Goal: Task Accomplishment & Management: Manage account settings

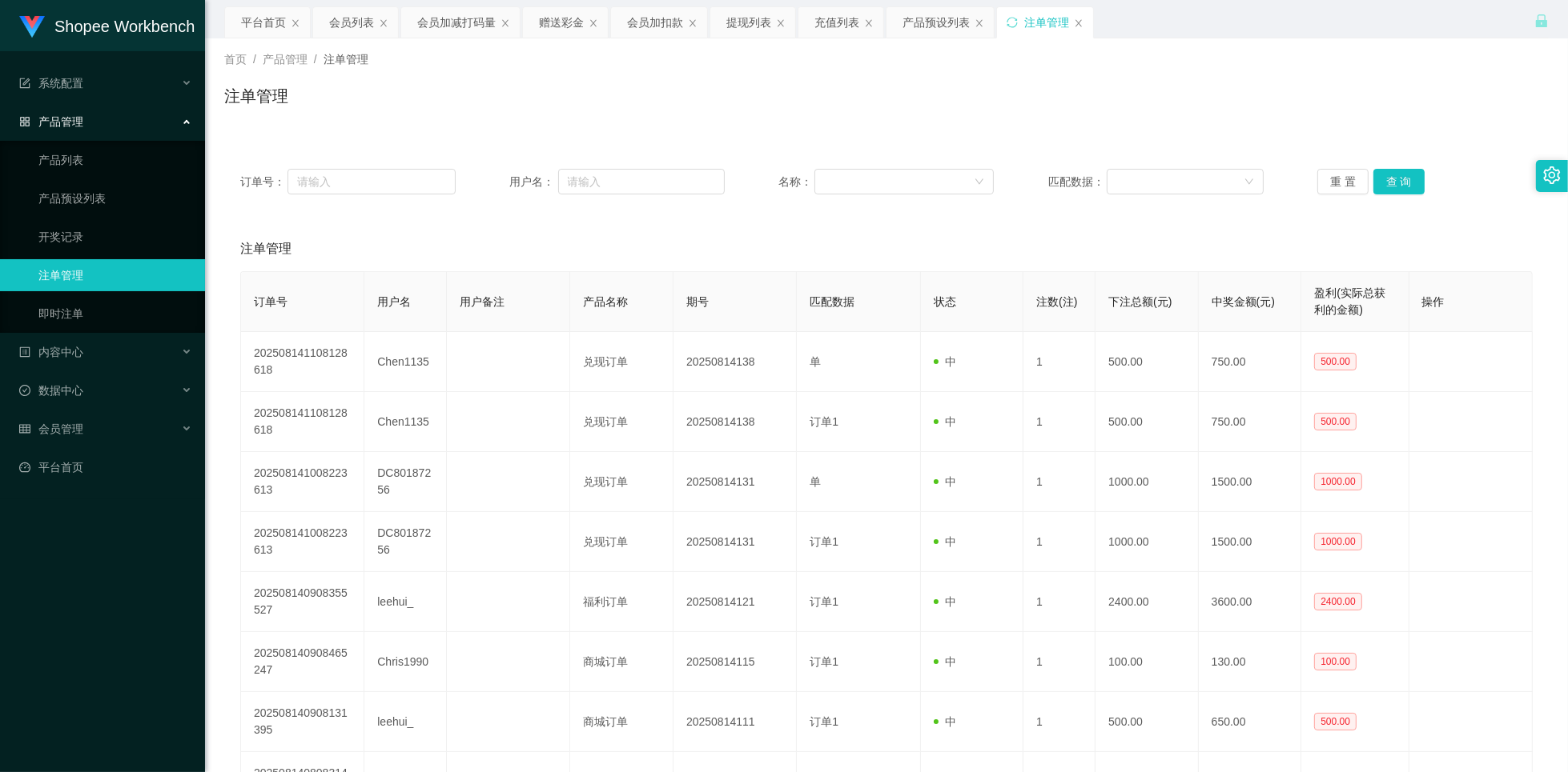
click at [1270, 68] on div "首页 / 产品管理 / 注单管理 / 注单管理" at bounding box center [887, 86] width 1325 height 70
click at [366, 186] on input "text" at bounding box center [371, 182] width 168 height 26
click at [358, 20] on div "会员列表" at bounding box center [352, 22] width 45 height 30
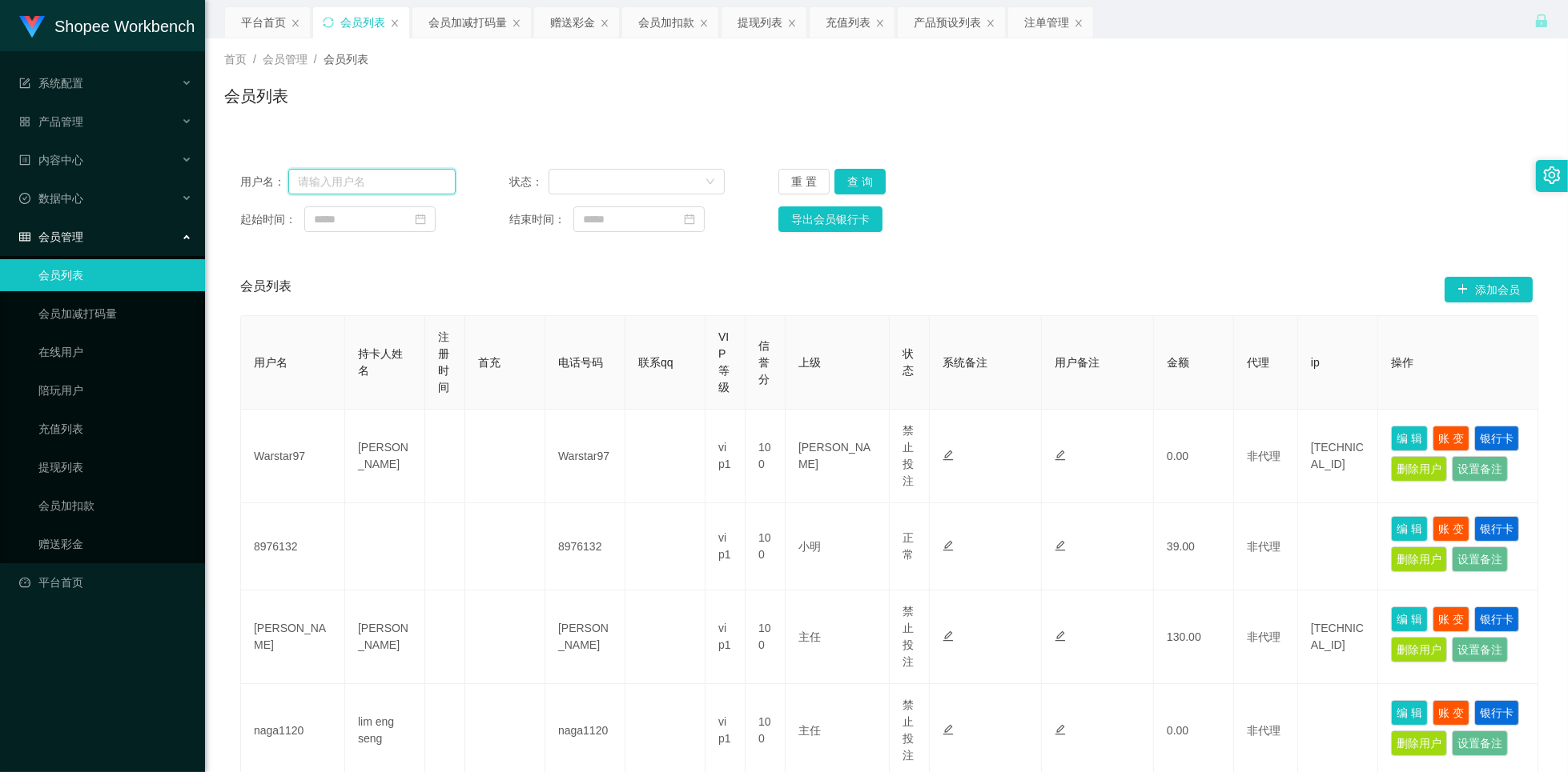
click at [343, 190] on input "text" at bounding box center [372, 182] width 168 height 26
paste input "laiyinying"
type input "laiyinying"
click at [865, 183] on button "查 询" at bounding box center [860, 182] width 52 height 26
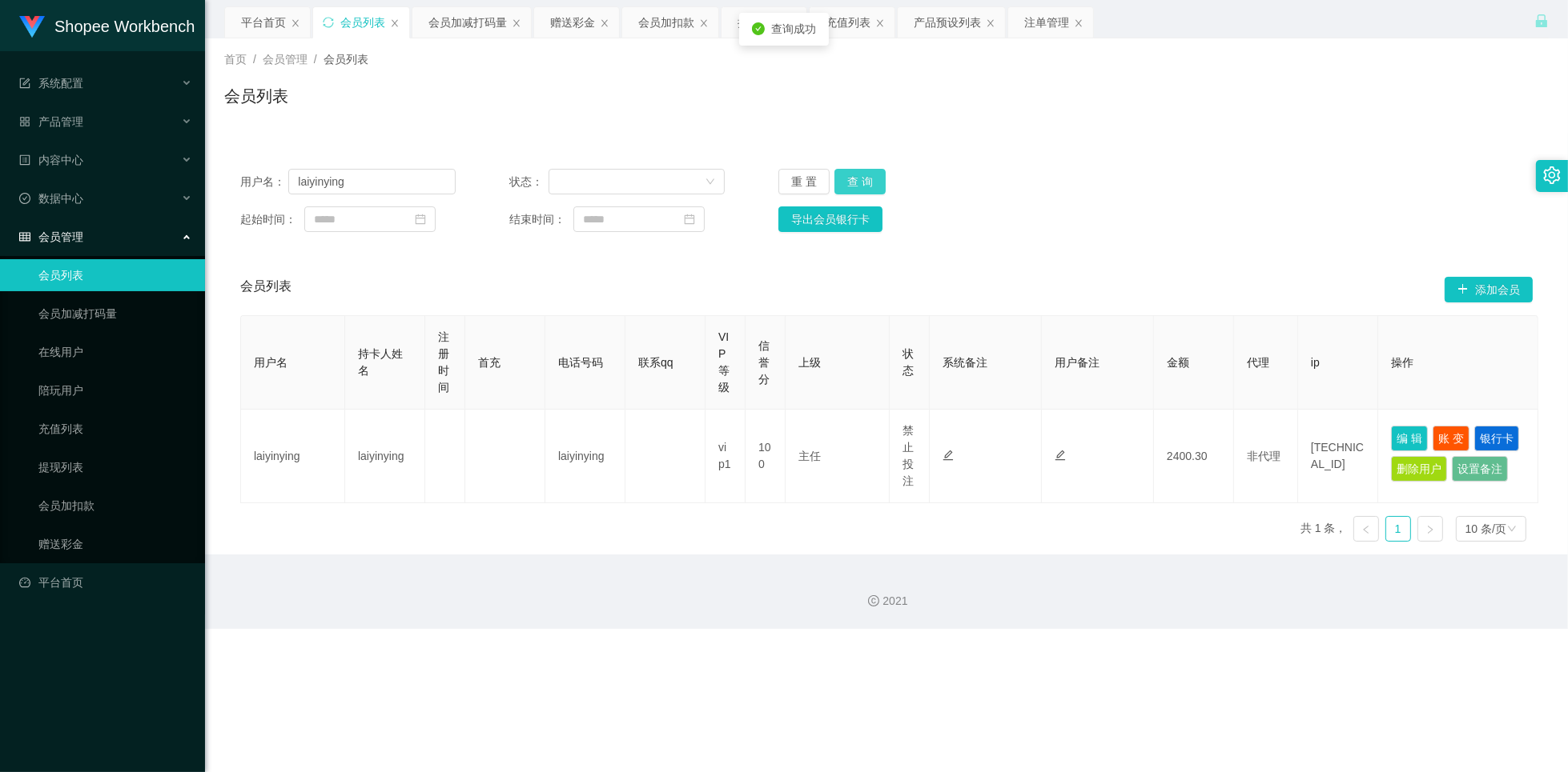
click at [863, 184] on button "查 询" at bounding box center [860, 182] width 52 height 26
click at [465, 21] on div "会员加减打码量" at bounding box center [467, 22] width 78 height 30
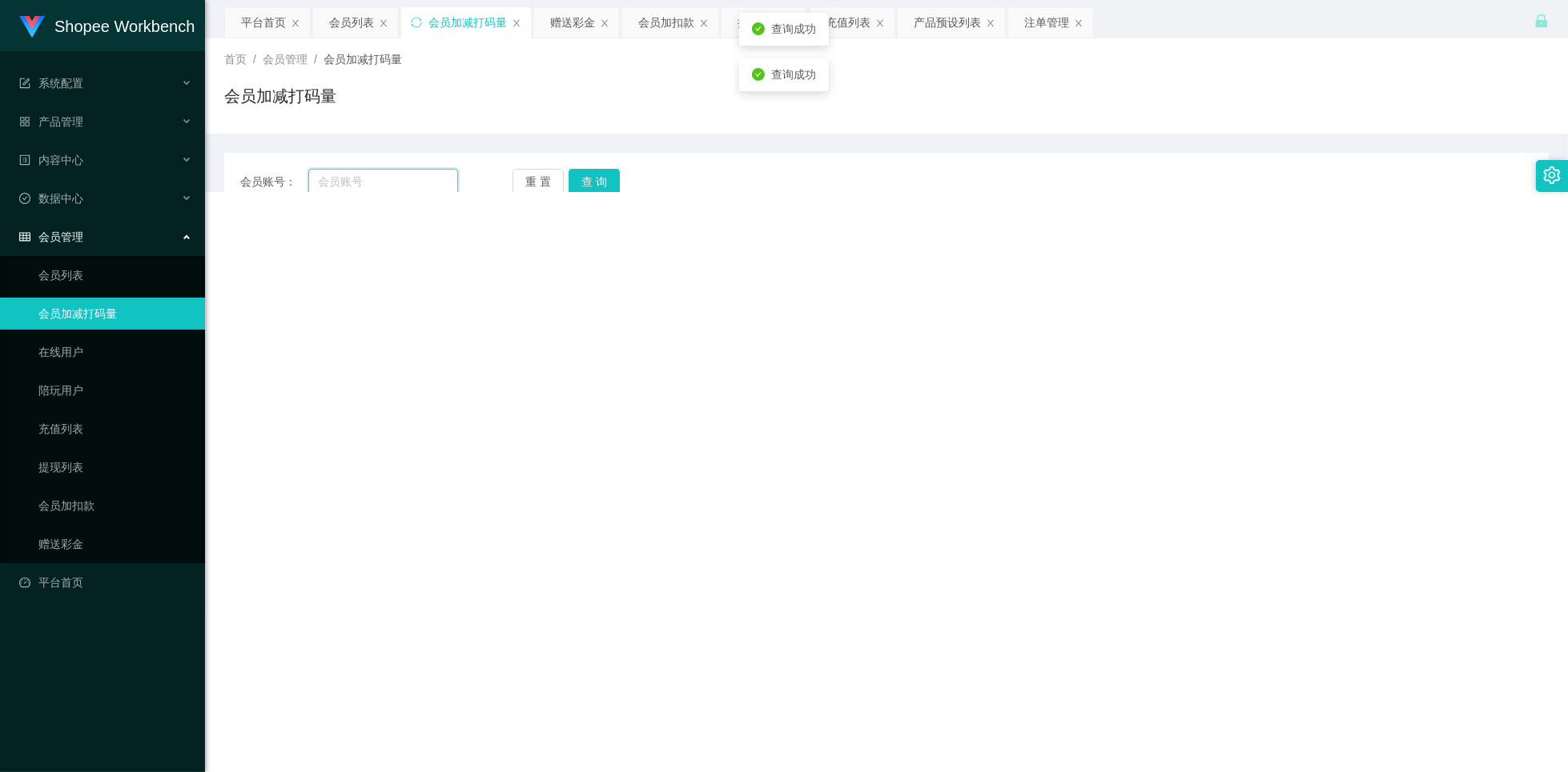
drag, startPoint x: 385, startPoint y: 179, endPoint x: 374, endPoint y: 185, distance: 12.5
click at [385, 179] on input "text" at bounding box center [383, 182] width 150 height 26
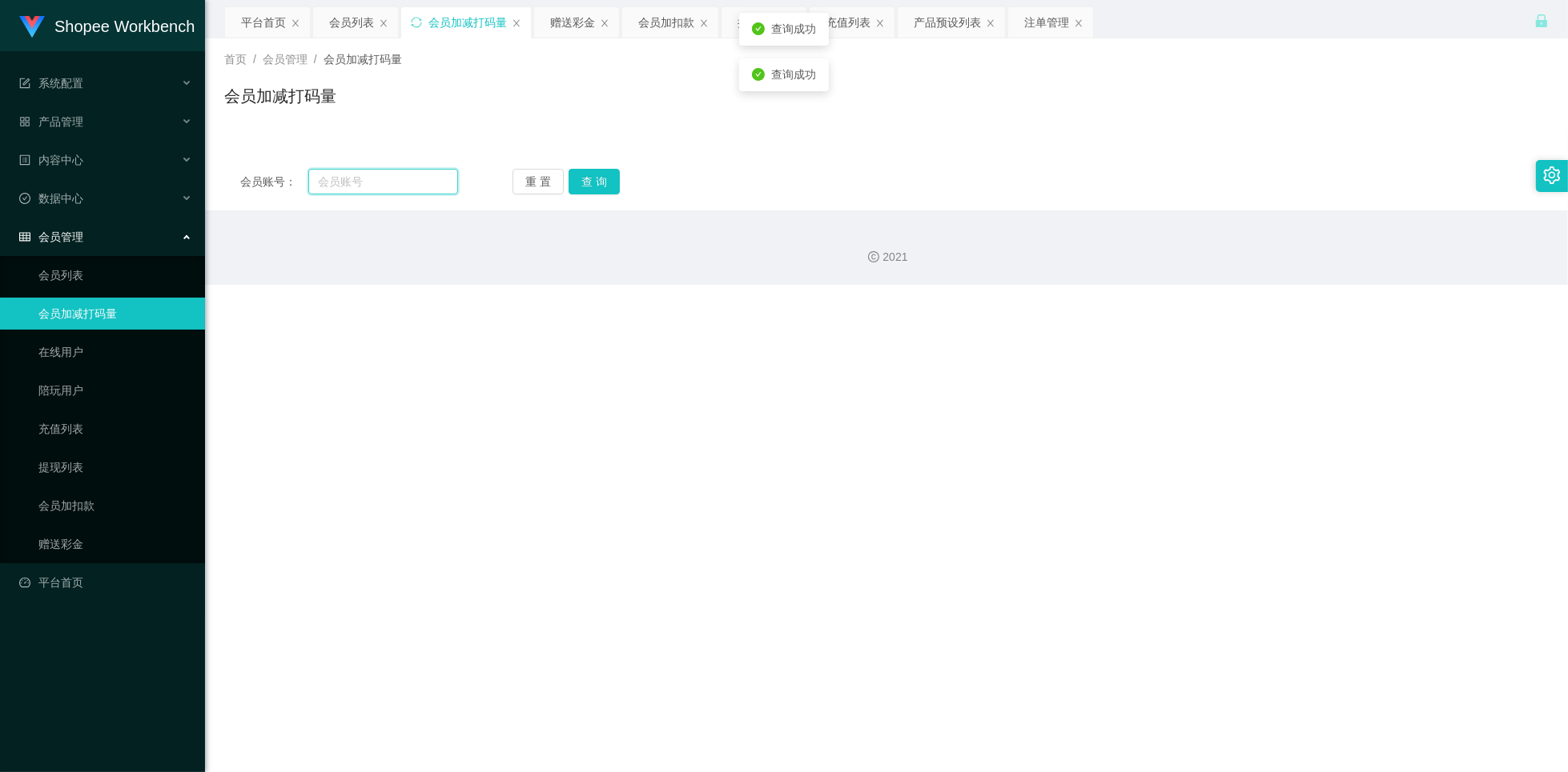
paste input "laiyinying"
type input "laiyinying"
click at [574, 181] on button "查 询" at bounding box center [595, 182] width 52 height 26
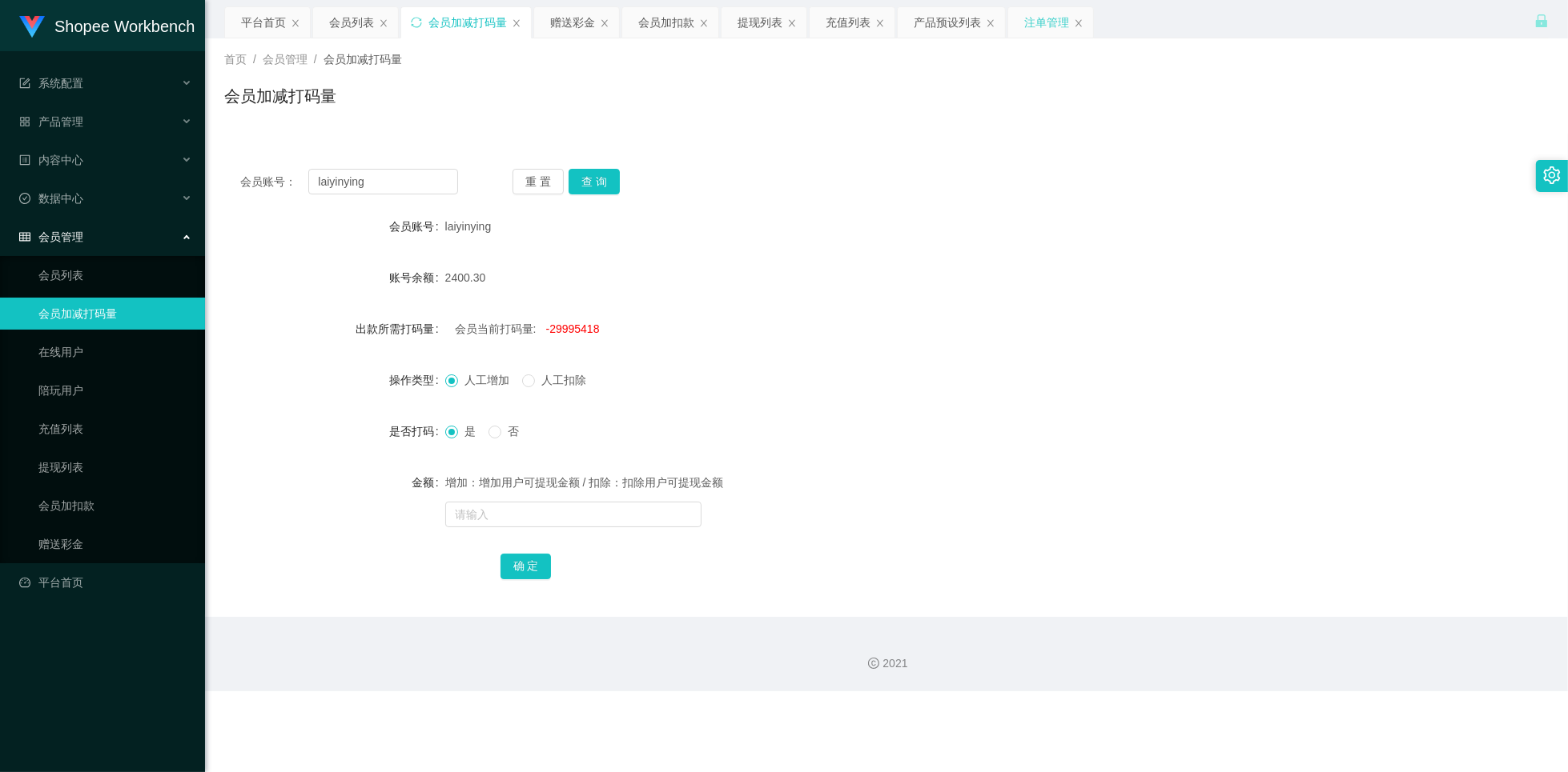
click at [1054, 34] on div "注单管理" at bounding box center [1047, 22] width 45 height 30
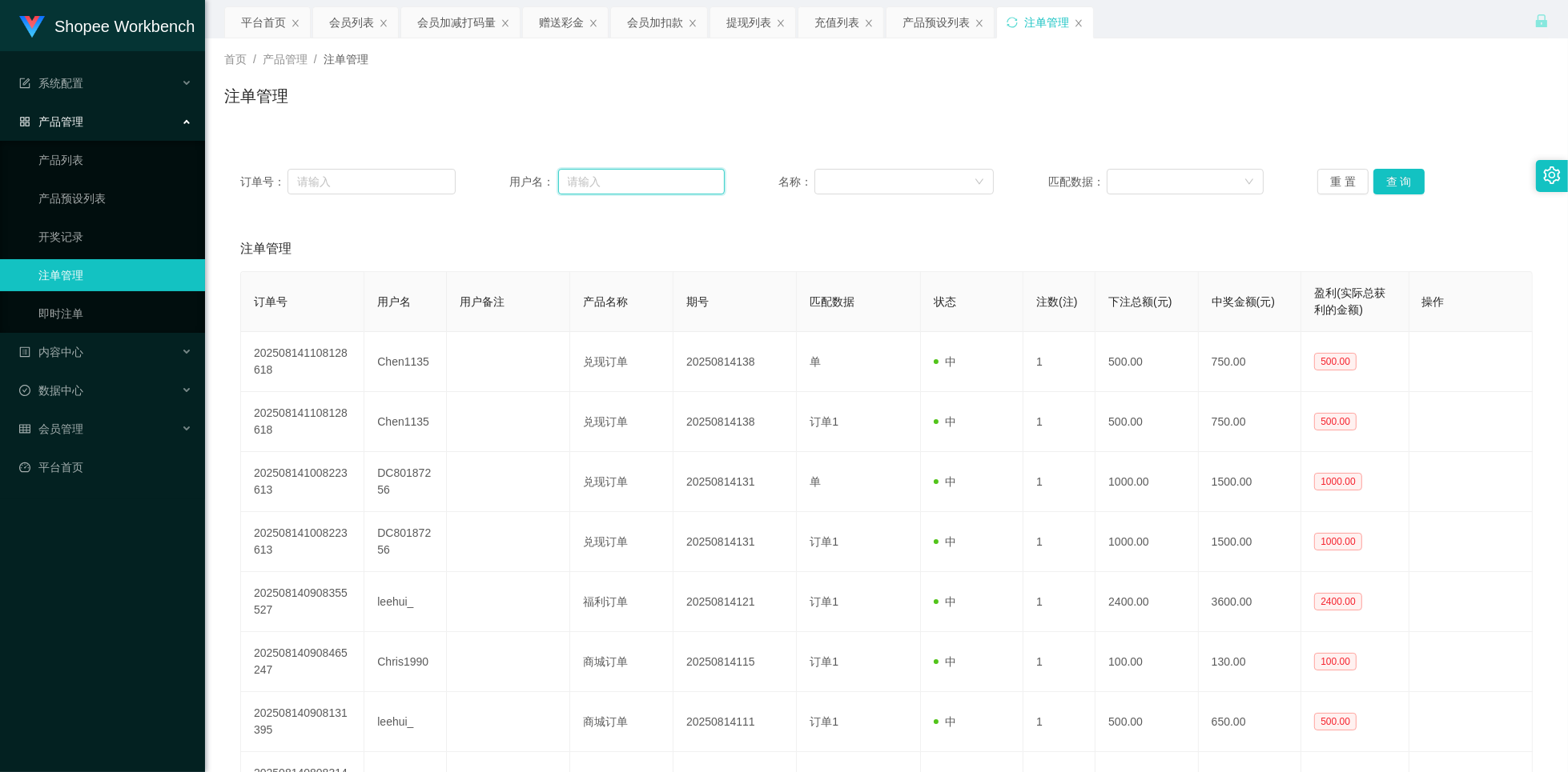
click at [622, 184] on input "text" at bounding box center [642, 182] width 168 height 26
paste input "laiyinying"
type input "laiyinying"
click at [1401, 181] on button "查 询" at bounding box center [1400, 182] width 52 height 26
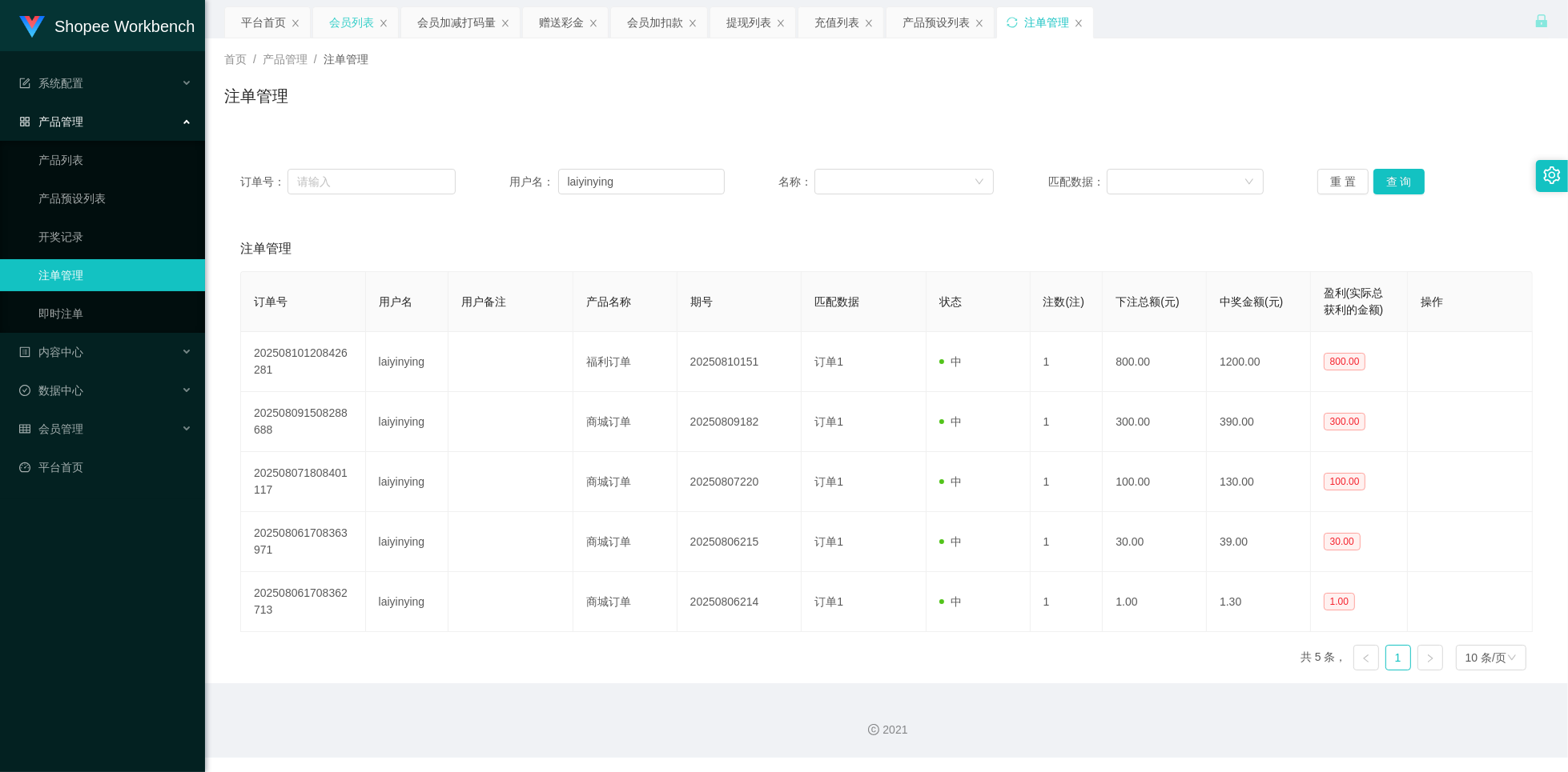
click at [343, 28] on div "会员列表" at bounding box center [352, 22] width 45 height 30
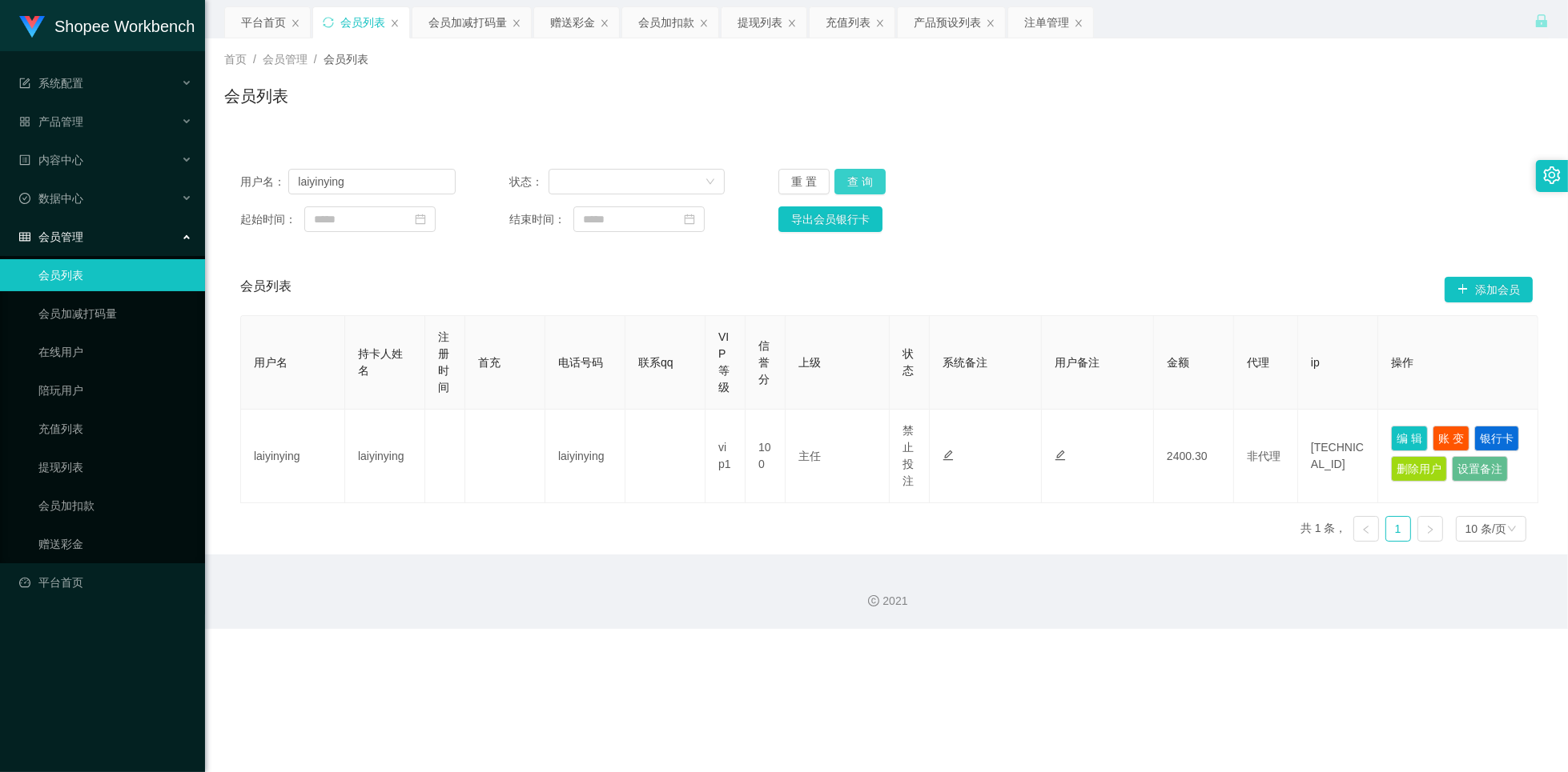
click at [859, 189] on button "查 询" at bounding box center [860, 182] width 52 height 26
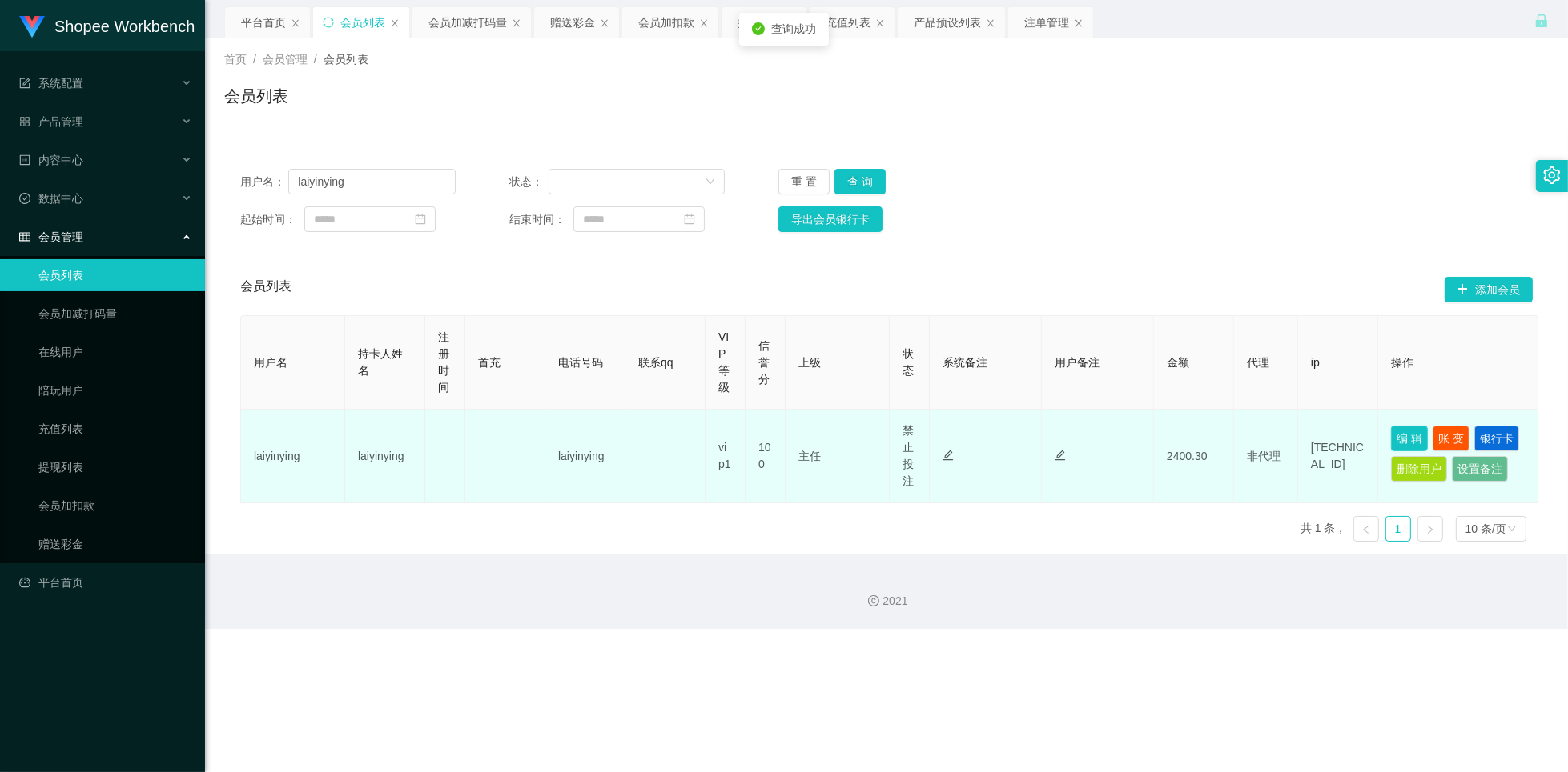
click at [1402, 436] on button "编 辑" at bounding box center [1410, 439] width 37 height 26
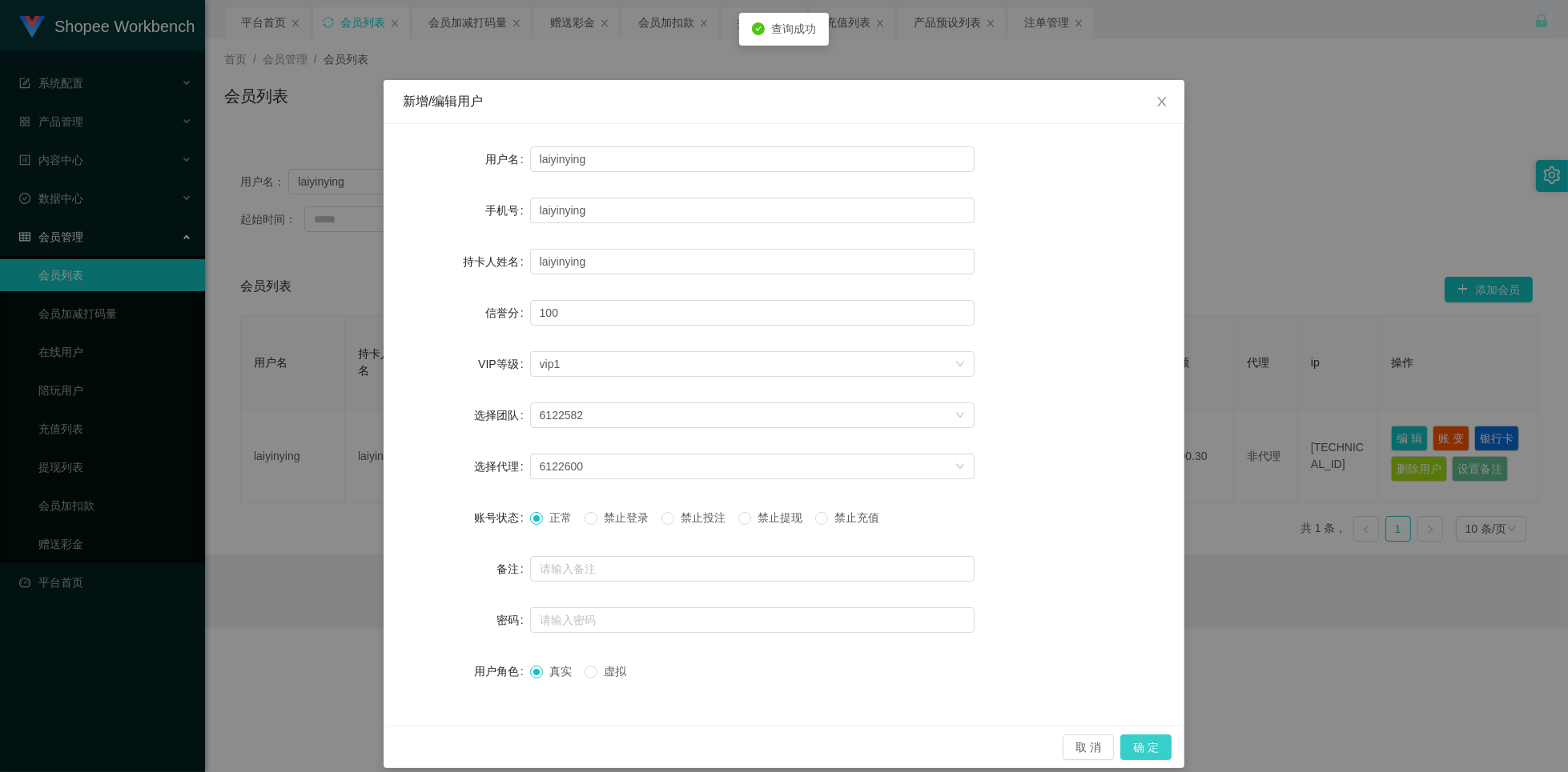
click at [1136, 740] on button "确 定" at bounding box center [1146, 748] width 52 height 26
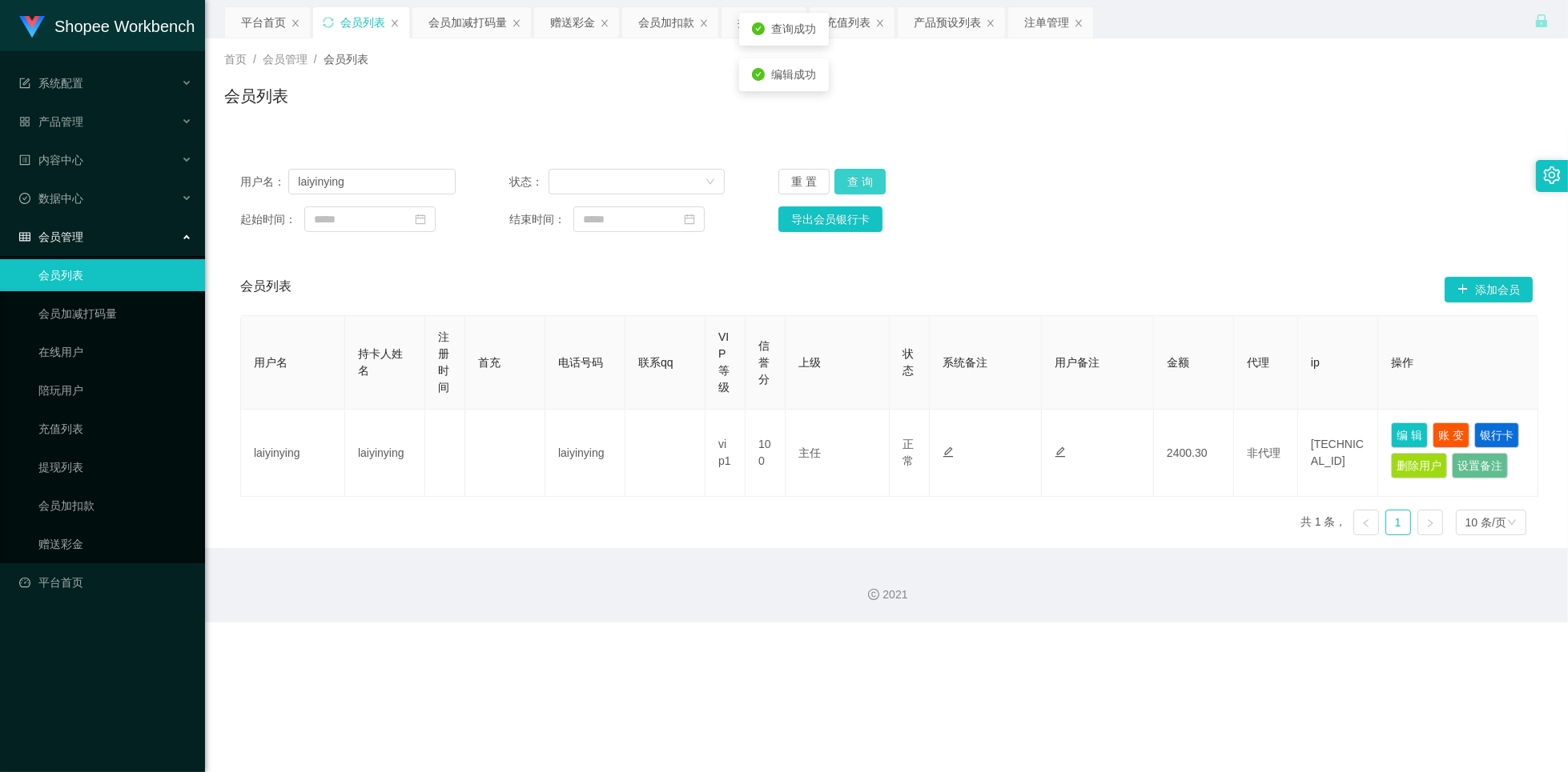
click at [852, 179] on button "查 询" at bounding box center [860, 182] width 52 height 26
click at [954, 29] on div "产品预设列表" at bounding box center [947, 22] width 67 height 30
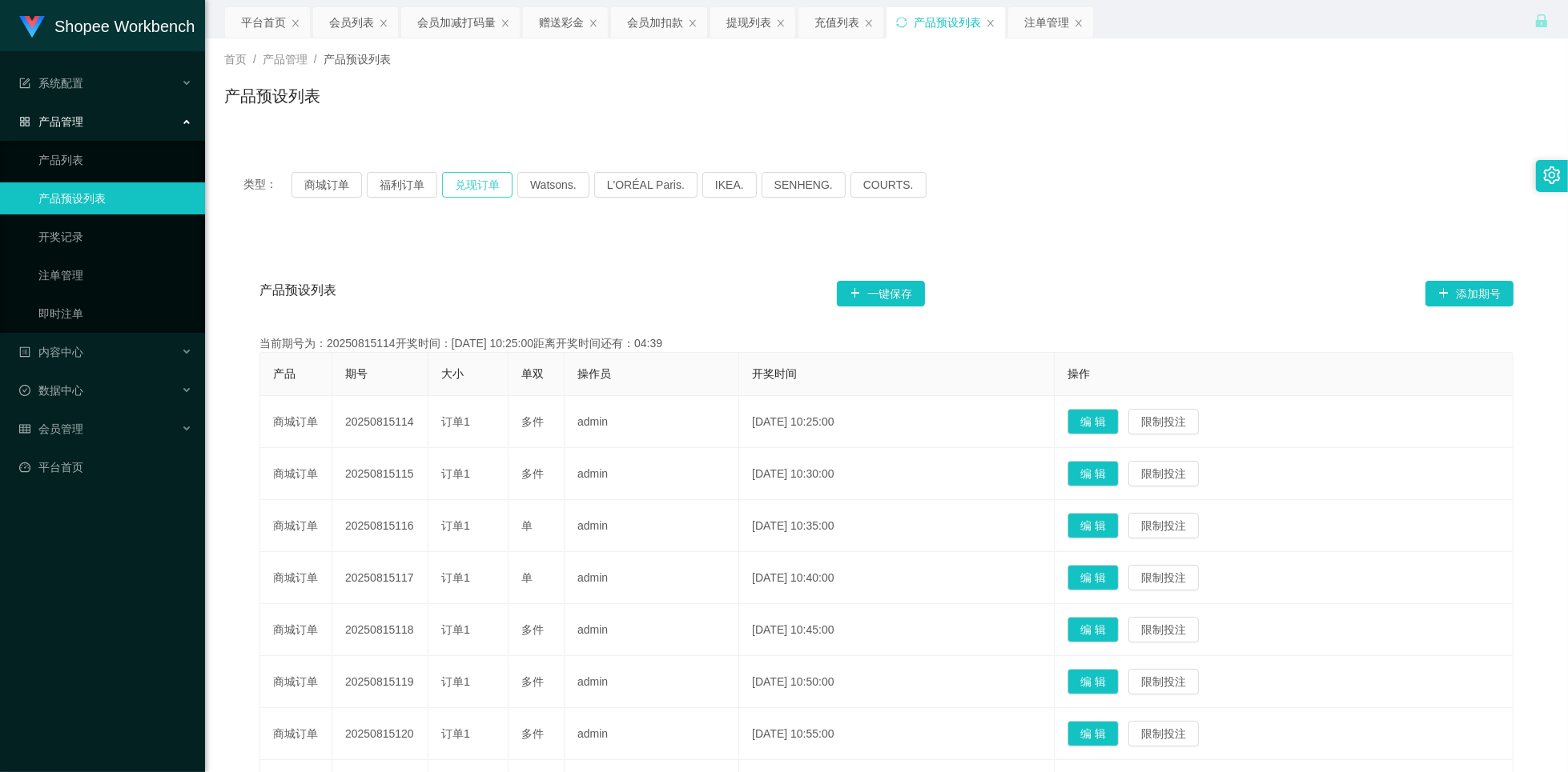
click at [475, 187] on button "兑现订单" at bounding box center [477, 185] width 71 height 26
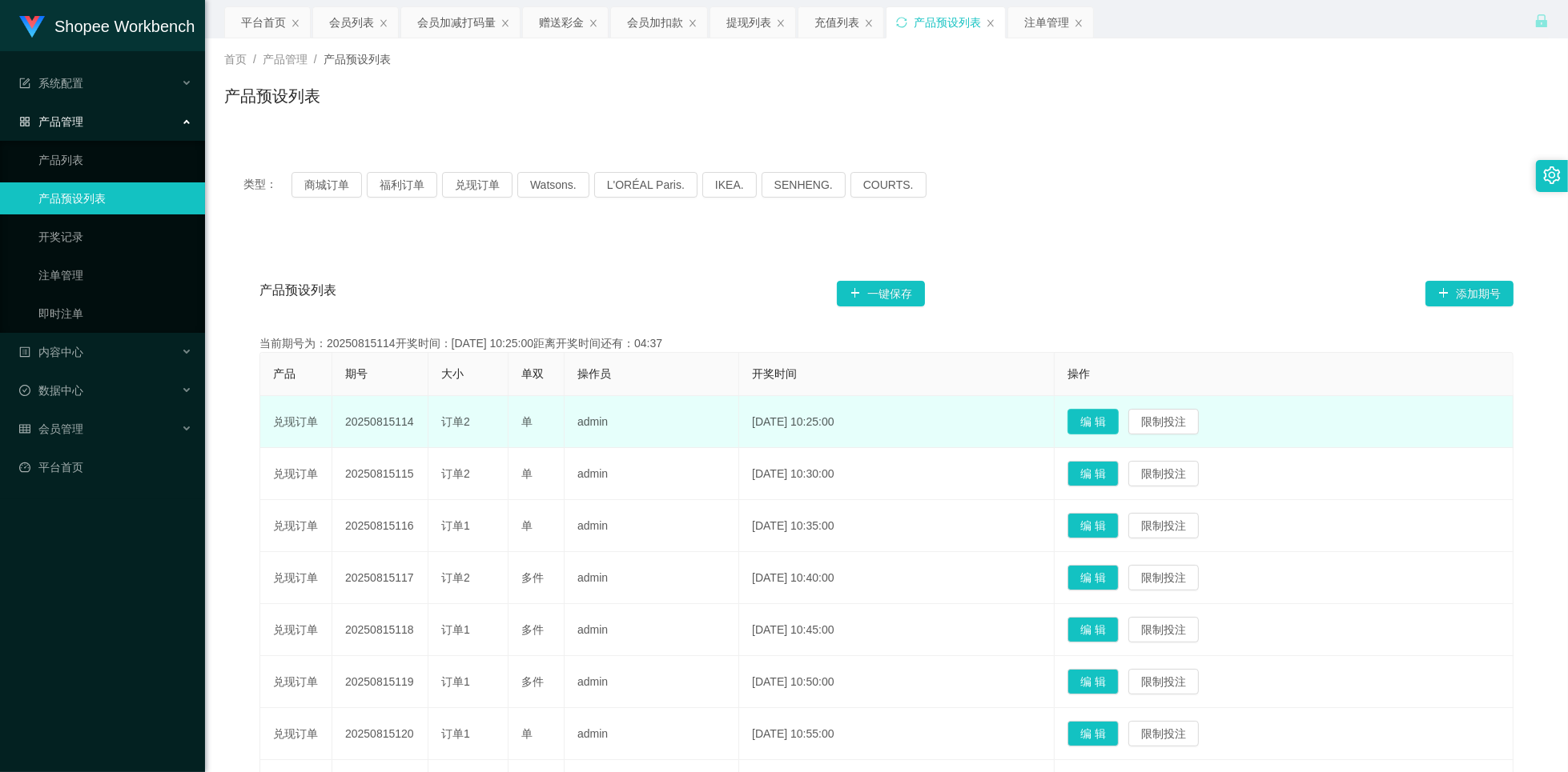
click at [1105, 420] on button "编 辑" at bounding box center [1093, 421] width 52 height 26
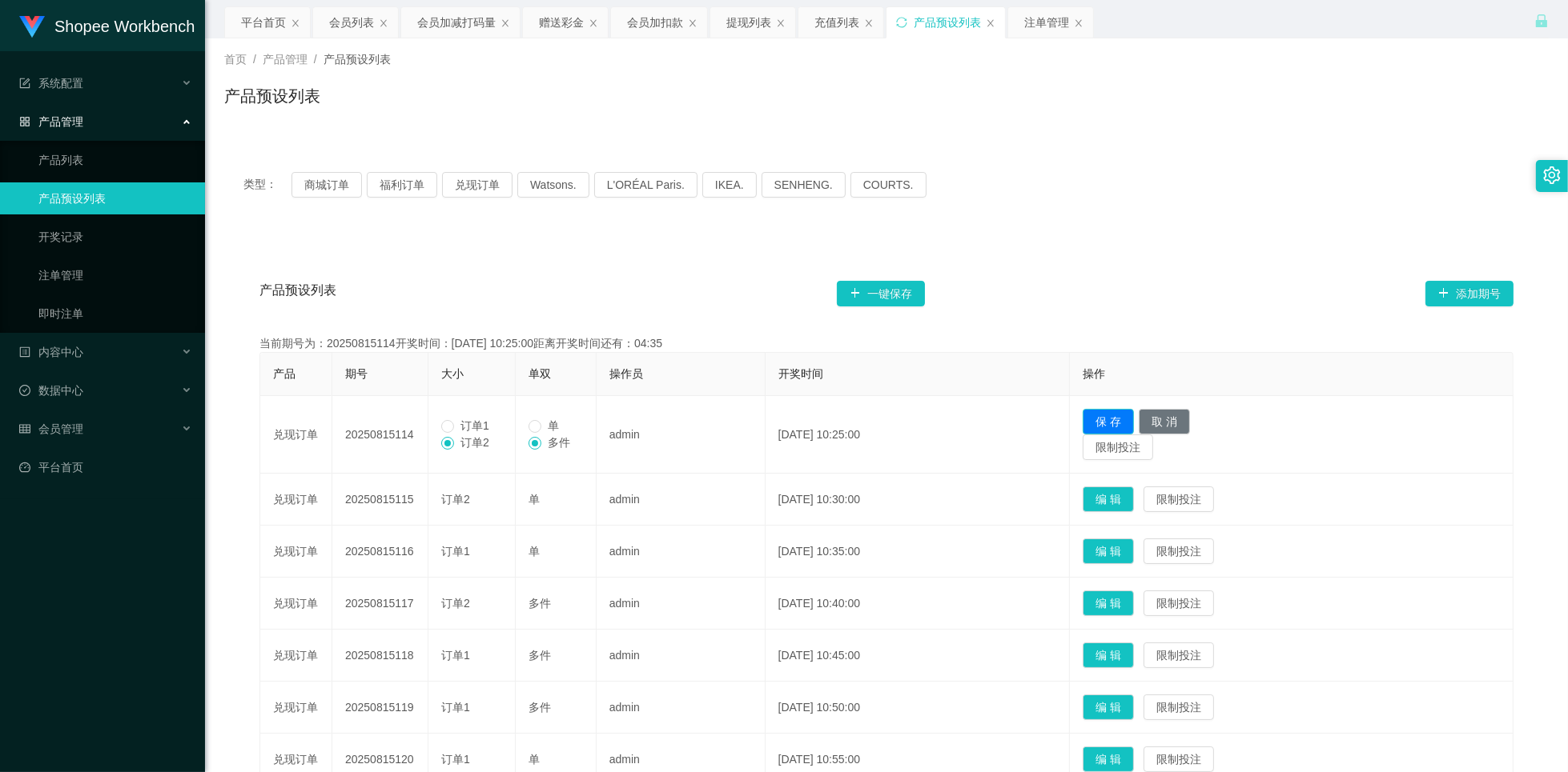
click at [1129, 426] on button "保 存" at bounding box center [1109, 421] width 52 height 26
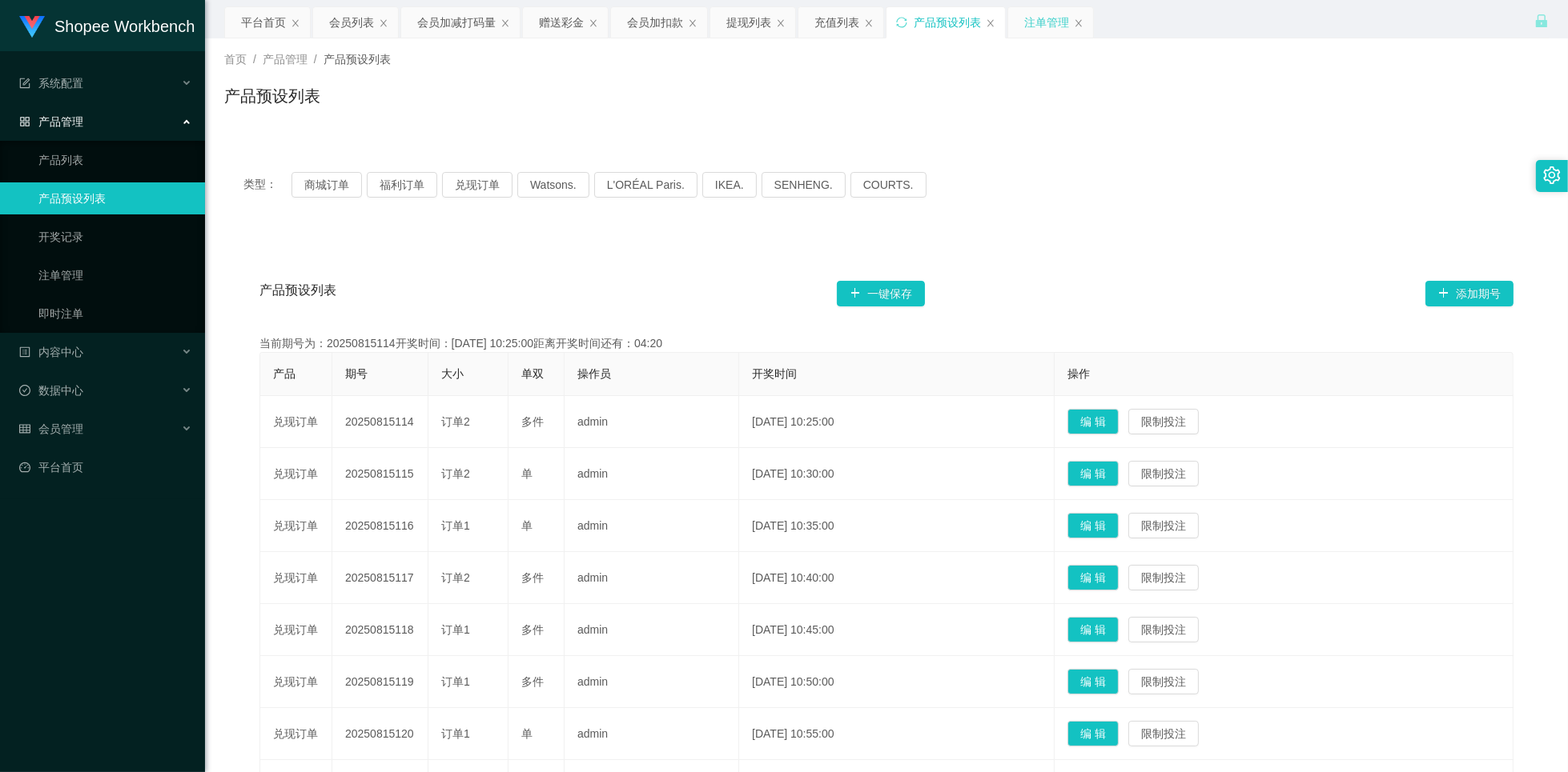
click at [1037, 22] on div "注单管理" at bounding box center [1047, 22] width 45 height 30
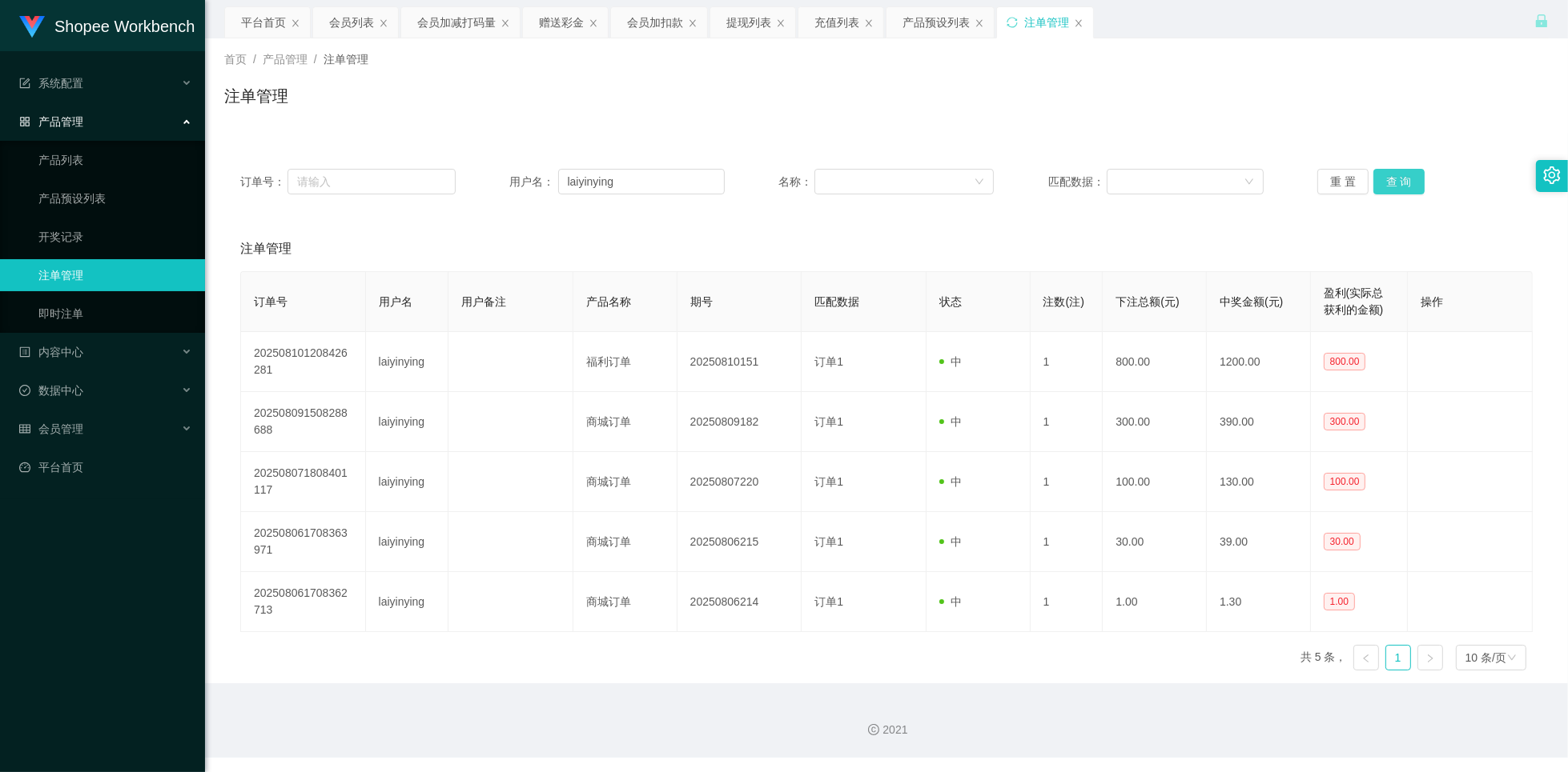
click at [1408, 184] on button "查 询" at bounding box center [1400, 182] width 52 height 26
click at [1400, 184] on button "查 询" at bounding box center [1400, 182] width 52 height 26
click at [1396, 188] on button "查 询" at bounding box center [1400, 182] width 52 height 26
click at [1397, 181] on button "查 询" at bounding box center [1400, 182] width 52 height 26
click at [1400, 181] on button "查 询" at bounding box center [1400, 182] width 52 height 26
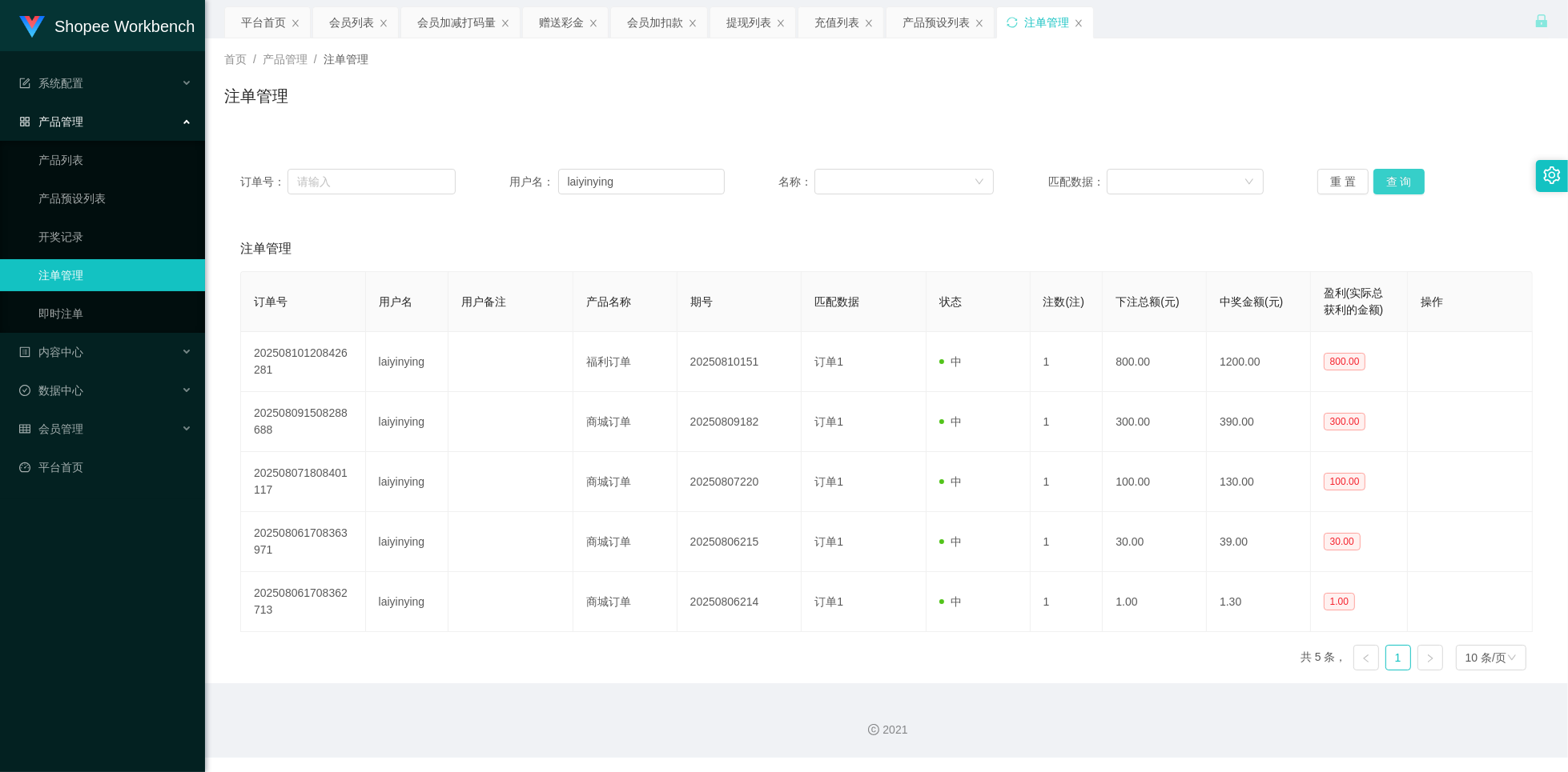
click at [1400, 182] on button "查 询" at bounding box center [1400, 182] width 52 height 26
click at [345, 17] on div "会员列表" at bounding box center [352, 22] width 45 height 30
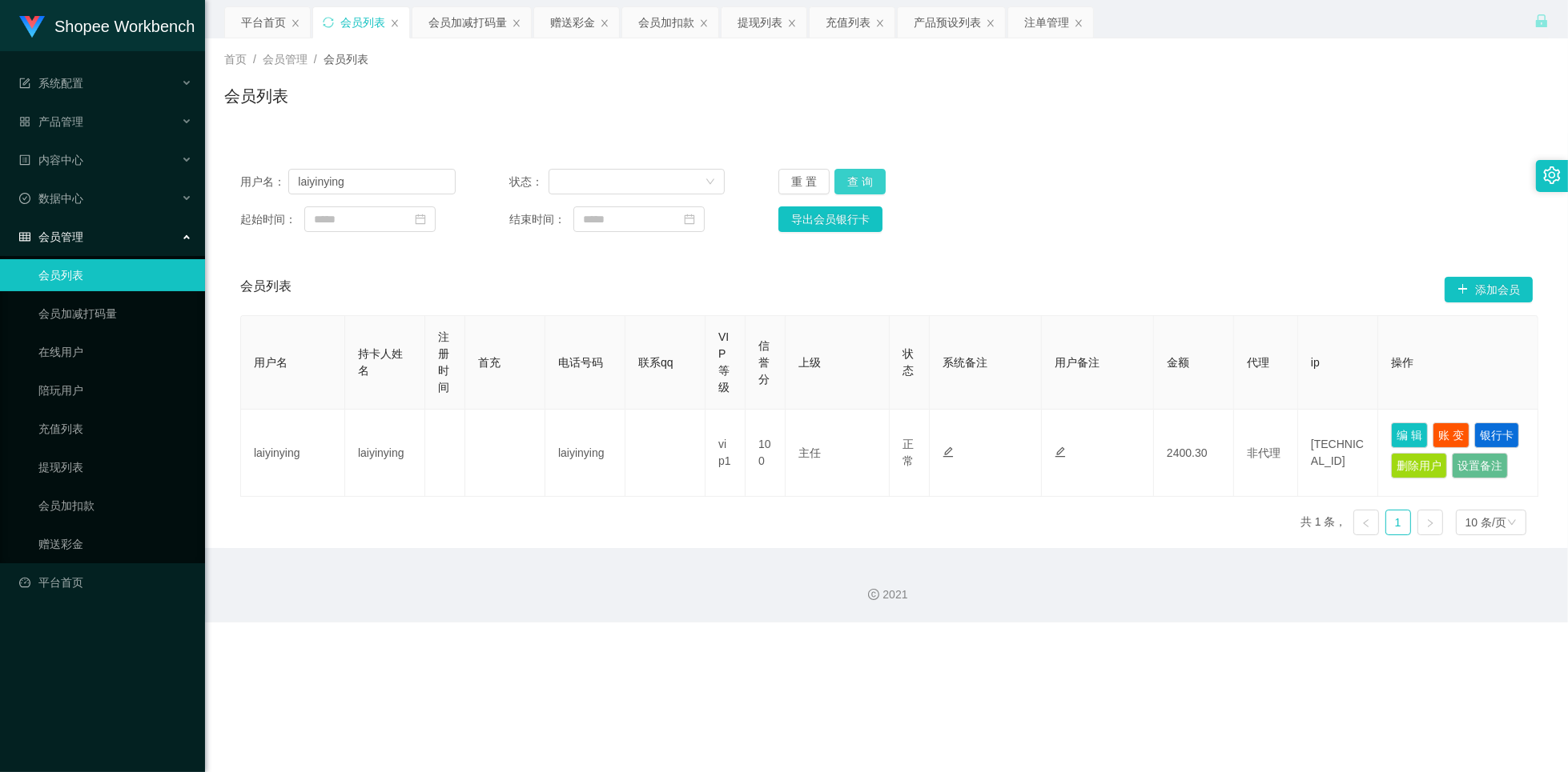
click at [861, 185] on button "查 询" at bounding box center [860, 182] width 52 height 26
click at [861, 187] on button "查 询" at bounding box center [860, 182] width 52 height 26
click at [1043, 36] on div "注单管理" at bounding box center [1047, 22] width 45 height 30
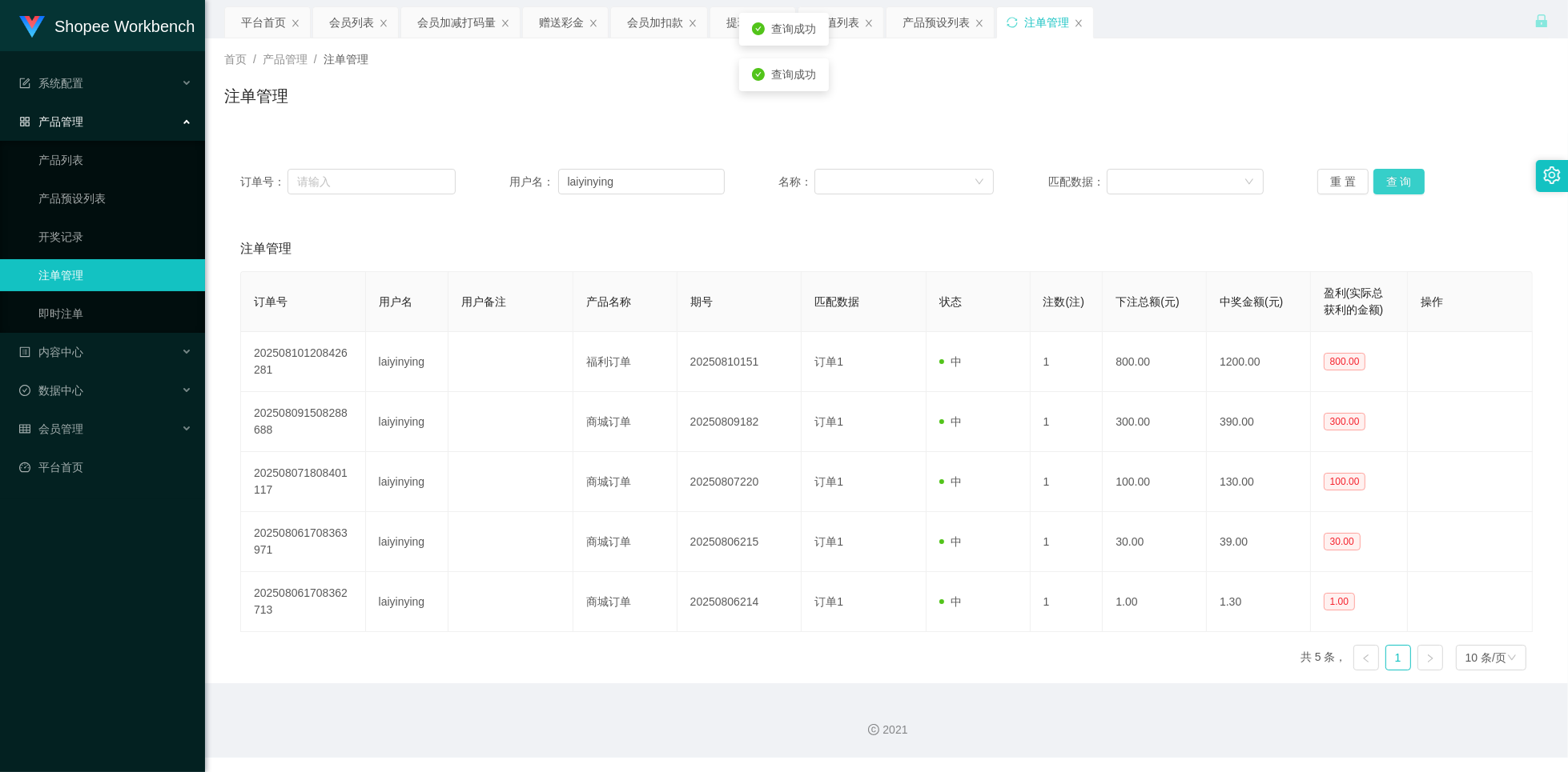
click at [1385, 185] on button "查 询" at bounding box center [1400, 182] width 52 height 26
click at [1401, 189] on button "查 询" at bounding box center [1400, 182] width 52 height 26
click at [1400, 189] on button "查 询" at bounding box center [1400, 182] width 52 height 26
click at [1398, 187] on button "查 询" at bounding box center [1400, 182] width 52 height 26
click at [1398, 188] on button "查 询" at bounding box center [1400, 182] width 52 height 26
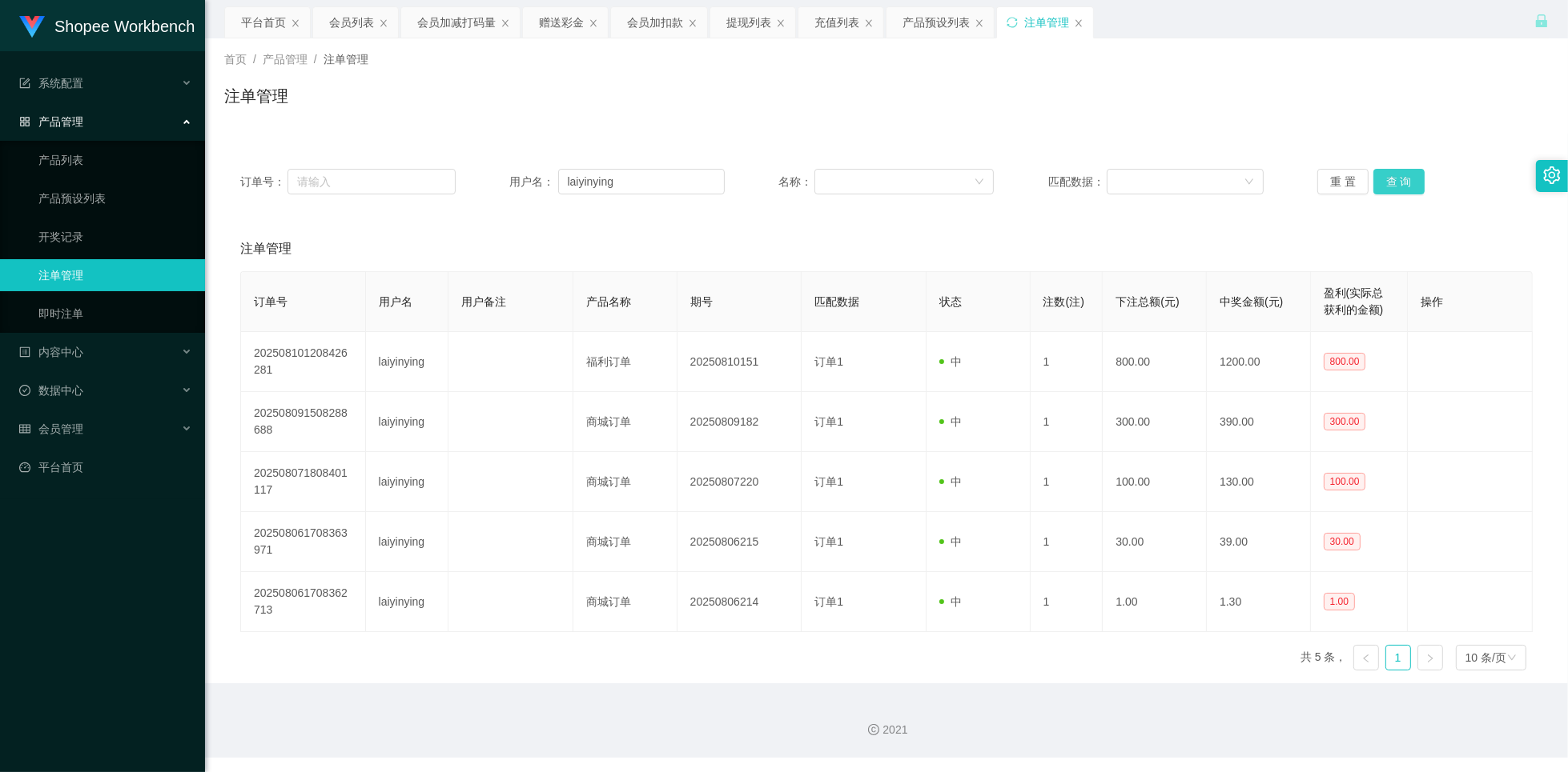
click at [1396, 186] on button "查 询" at bounding box center [1400, 182] width 52 height 26
click at [1396, 187] on button "查 询" at bounding box center [1400, 182] width 52 height 26
click at [1388, 188] on button "查 询" at bounding box center [1400, 182] width 52 height 26
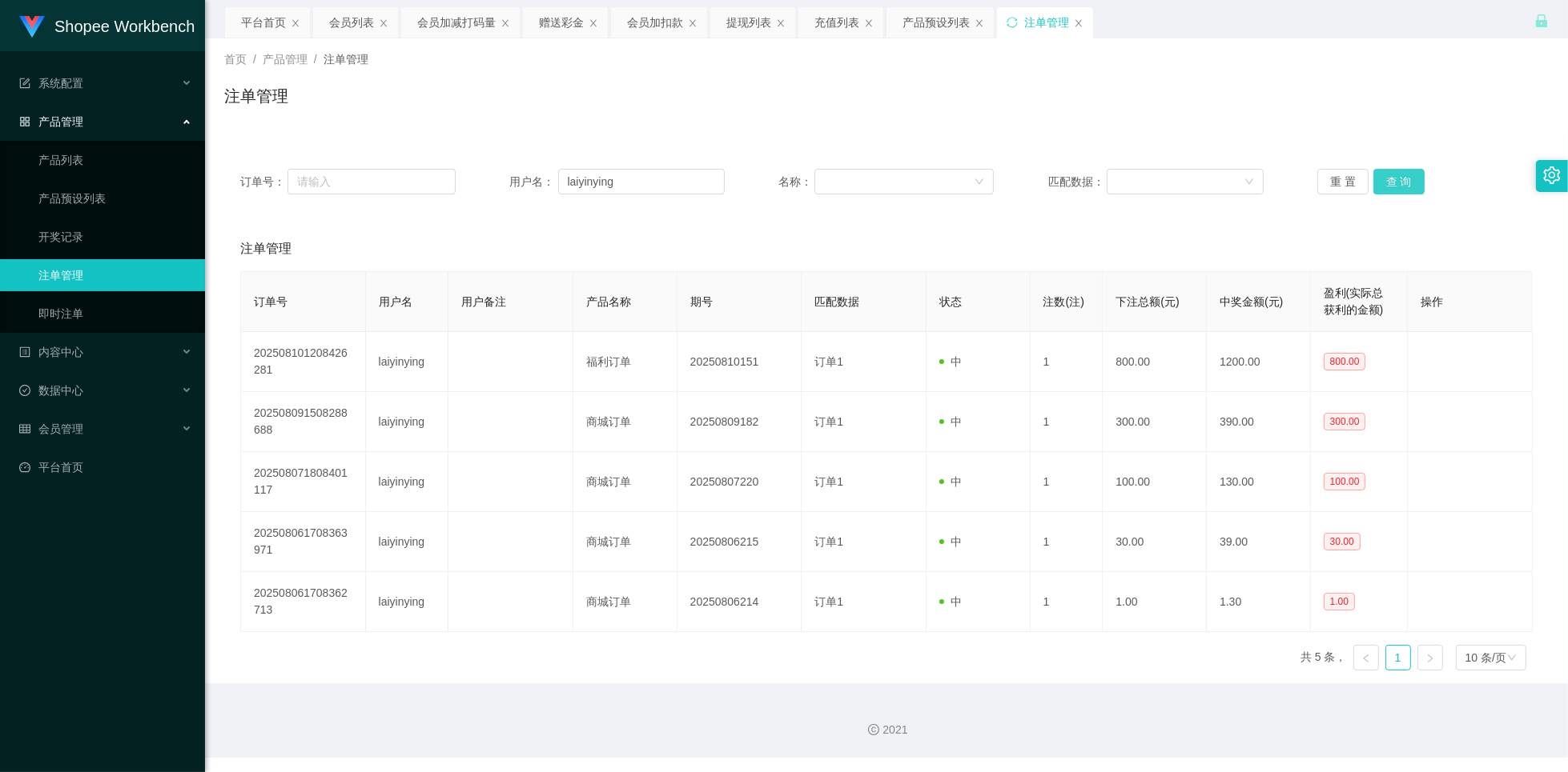
click at [1388, 183] on button "查 询" at bounding box center [1400, 182] width 52 height 26
click at [1408, 177] on button "查 询" at bounding box center [1400, 182] width 52 height 26
click at [1400, 188] on button "查 询" at bounding box center [1400, 182] width 52 height 26
click at [1396, 188] on button "查 询" at bounding box center [1400, 182] width 52 height 26
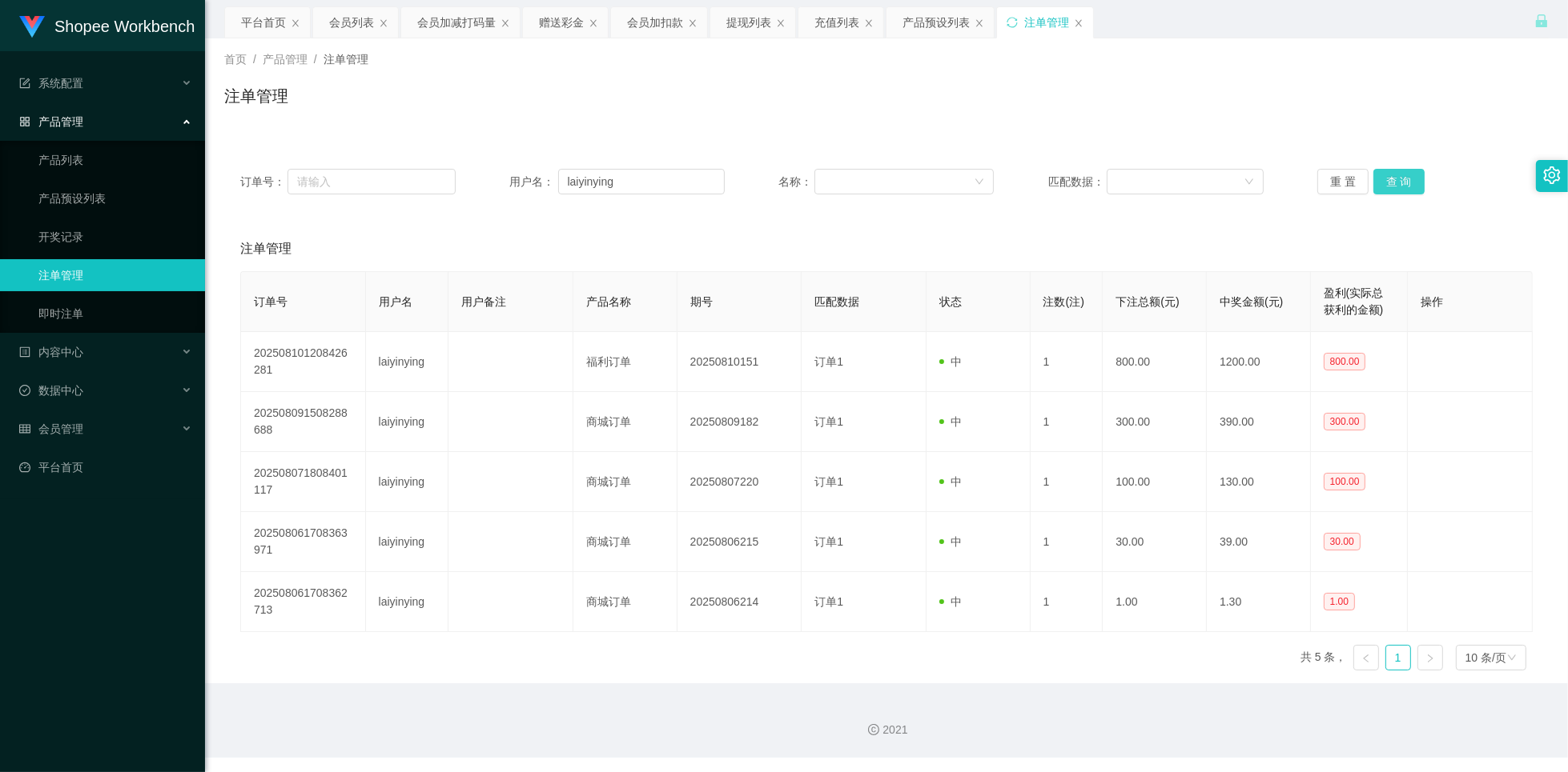
click at [1396, 187] on button "查 询" at bounding box center [1400, 182] width 52 height 26
drag, startPoint x: 372, startPoint y: 19, endPoint x: 352, endPoint y: 19, distance: 20.0
click at [369, 19] on div "会员列表" at bounding box center [352, 22] width 45 height 30
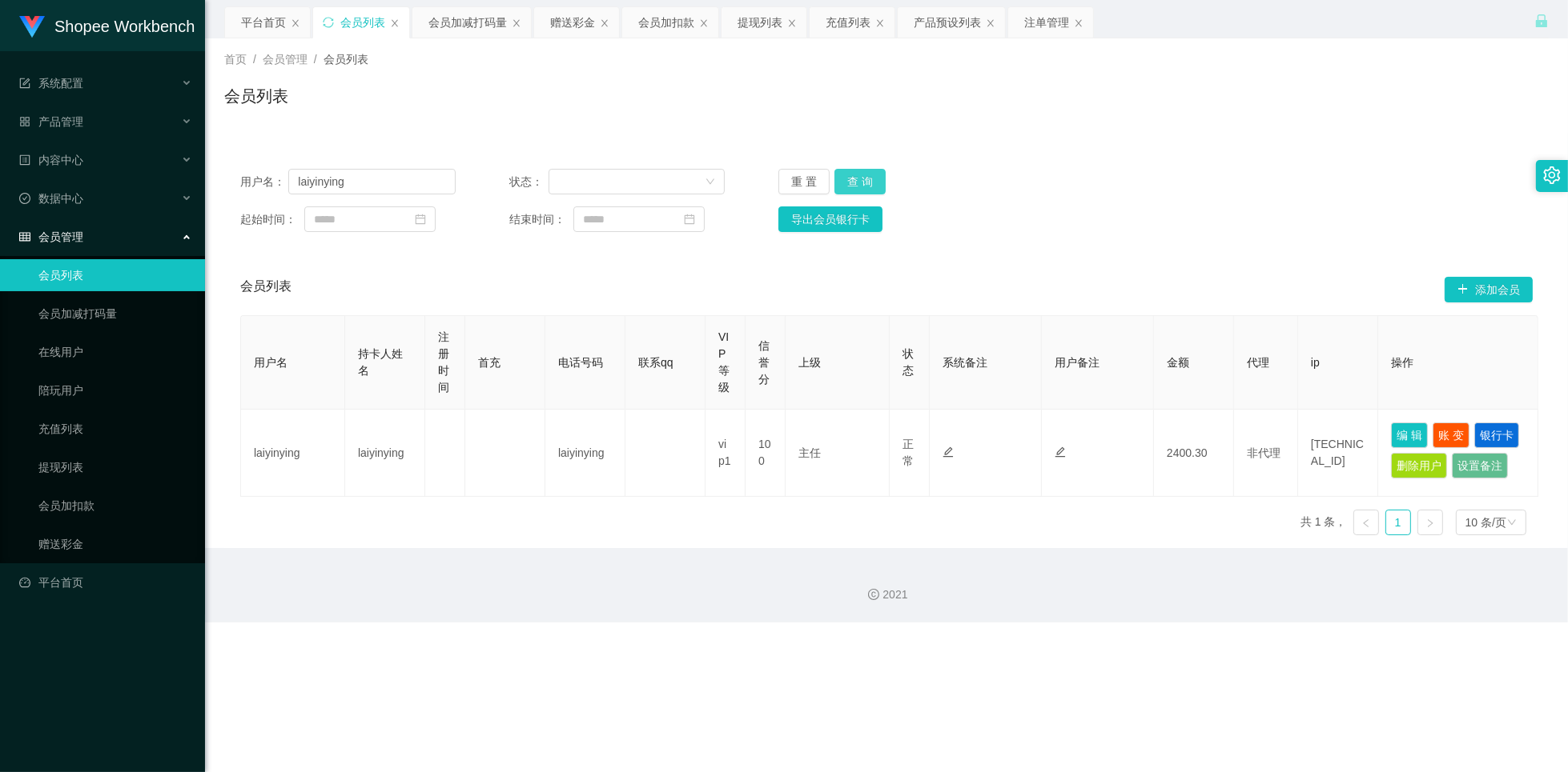
click at [864, 179] on button "查 询" at bounding box center [860, 182] width 52 height 26
click at [859, 182] on button "查 询" at bounding box center [860, 182] width 52 height 26
click at [857, 183] on button "查 询" at bounding box center [860, 182] width 52 height 26
click at [859, 187] on button "查 询" at bounding box center [860, 182] width 52 height 26
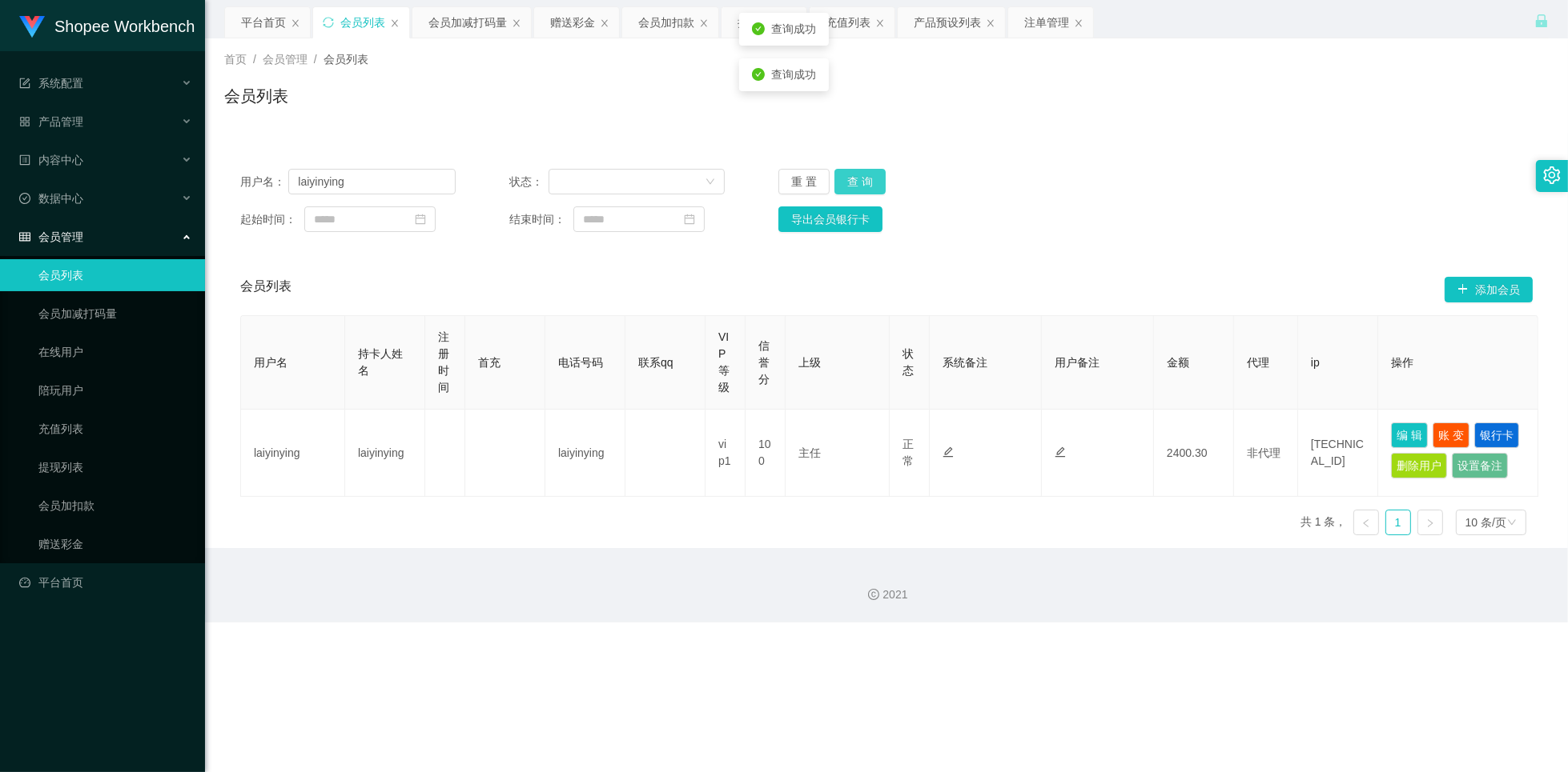
click at [859, 187] on button "查 询" at bounding box center [860, 182] width 52 height 26
click at [859, 185] on button "查 询" at bounding box center [860, 182] width 52 height 26
click at [857, 183] on button "查 询" at bounding box center [860, 182] width 52 height 26
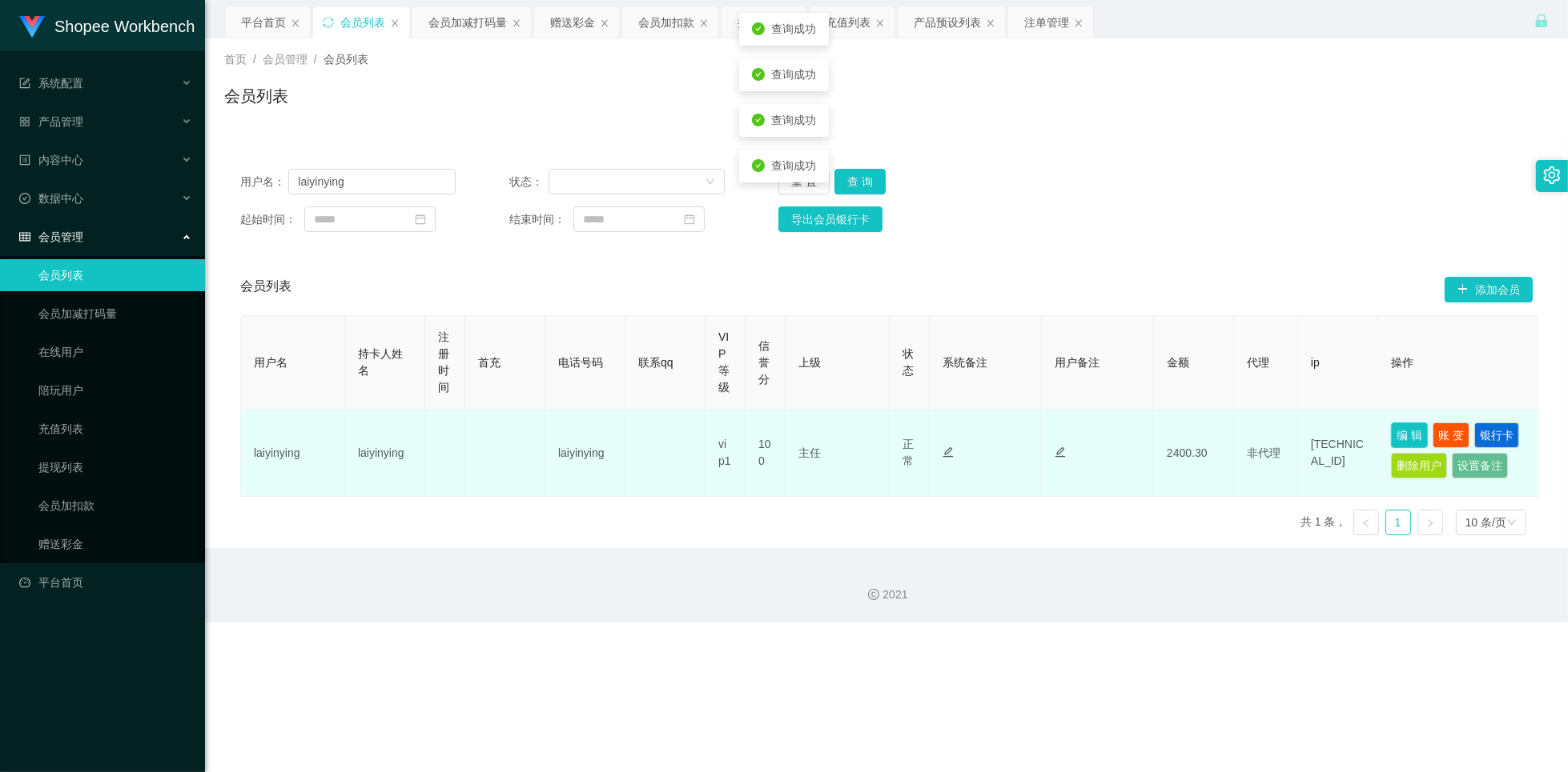
click at [1405, 436] on button "编 辑" at bounding box center [1410, 435] width 37 height 26
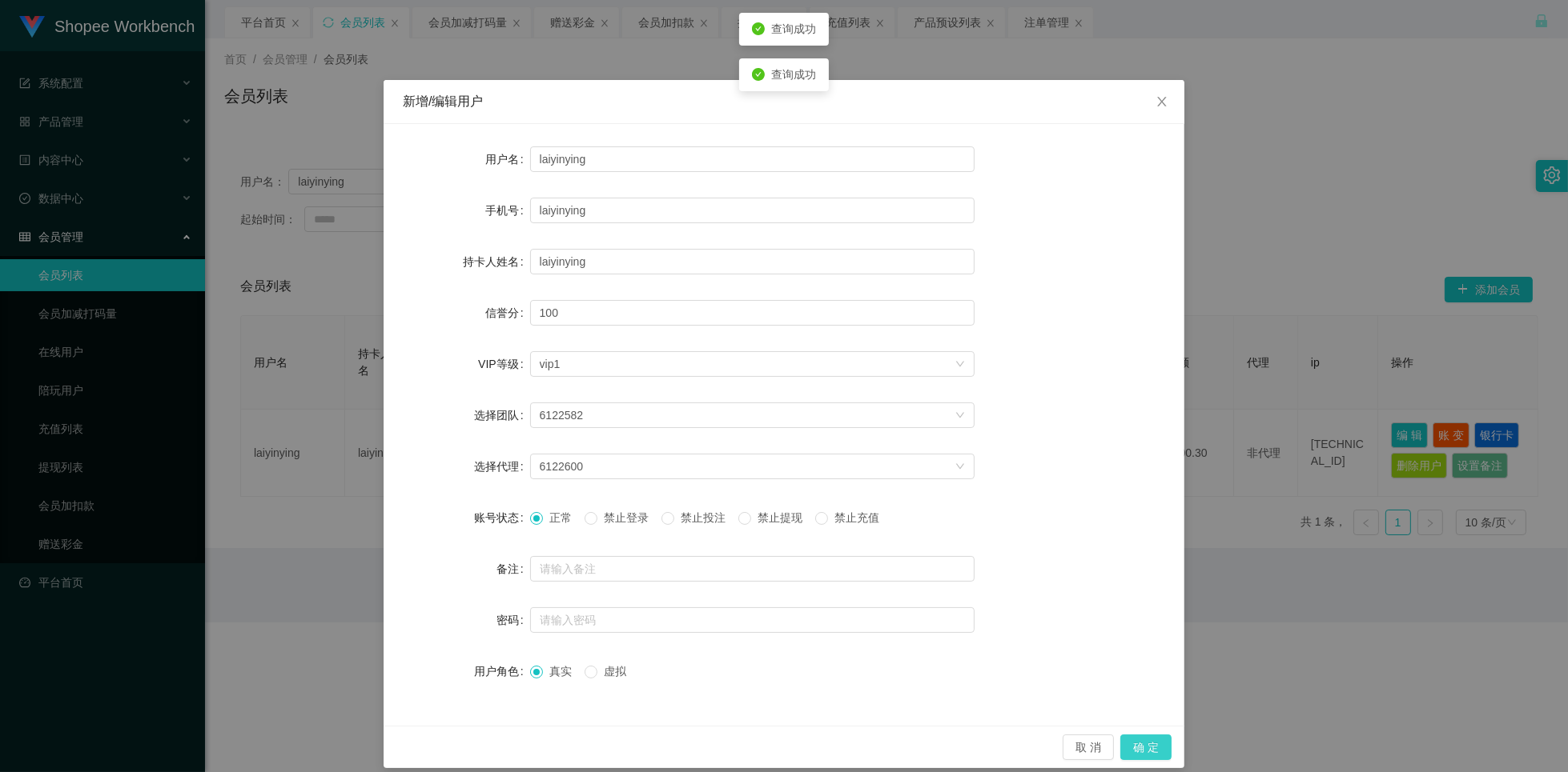
drag, startPoint x: 1139, startPoint y: 747, endPoint x: 1127, endPoint y: 729, distance: 21.6
click at [1139, 748] on button "确 定" at bounding box center [1146, 748] width 52 height 26
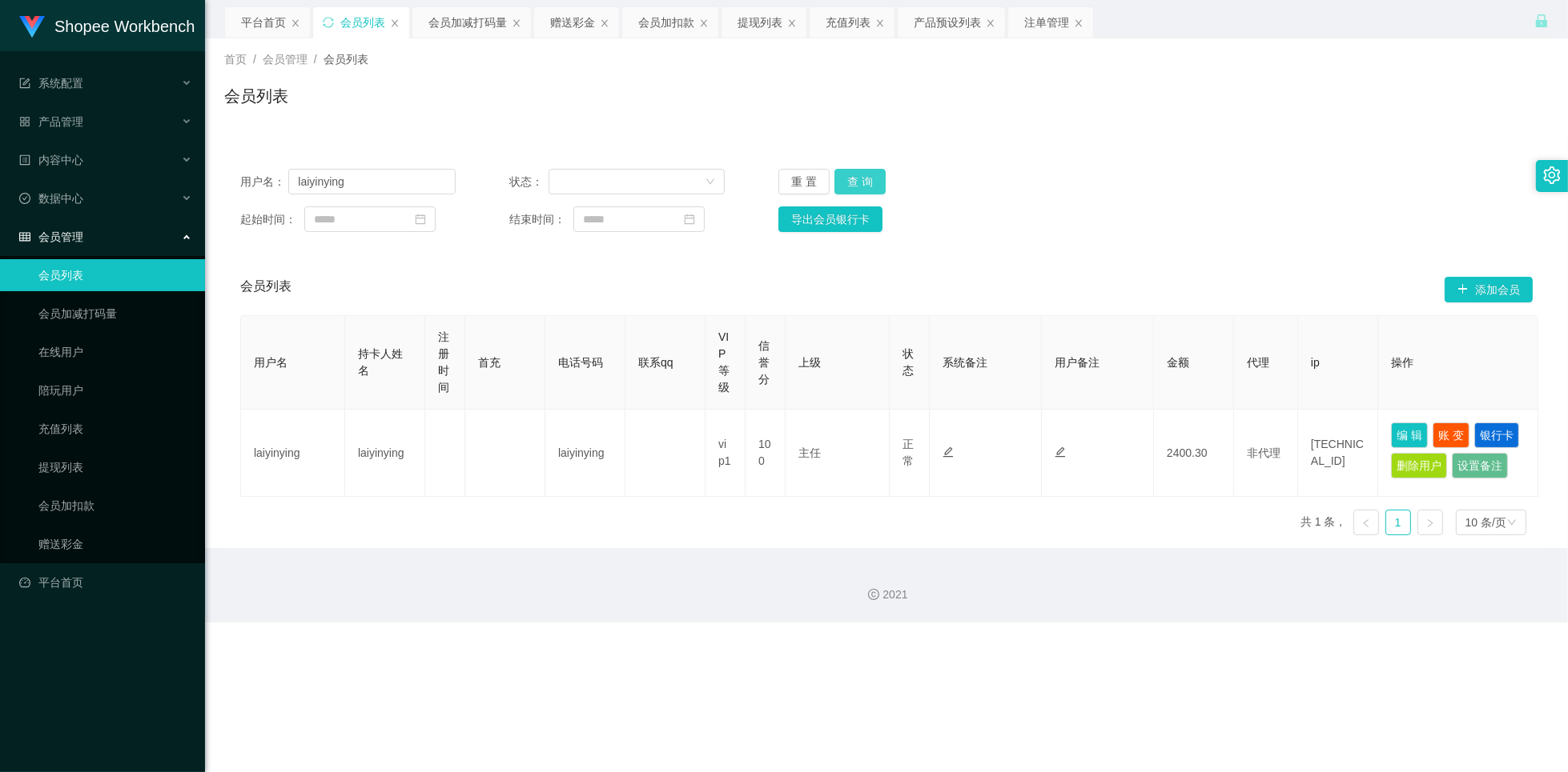
click at [873, 179] on button "查 询" at bounding box center [860, 182] width 52 height 26
click at [871, 183] on button "查 询" at bounding box center [860, 182] width 52 height 26
click at [1048, 19] on div "注单管理" at bounding box center [1047, 22] width 45 height 30
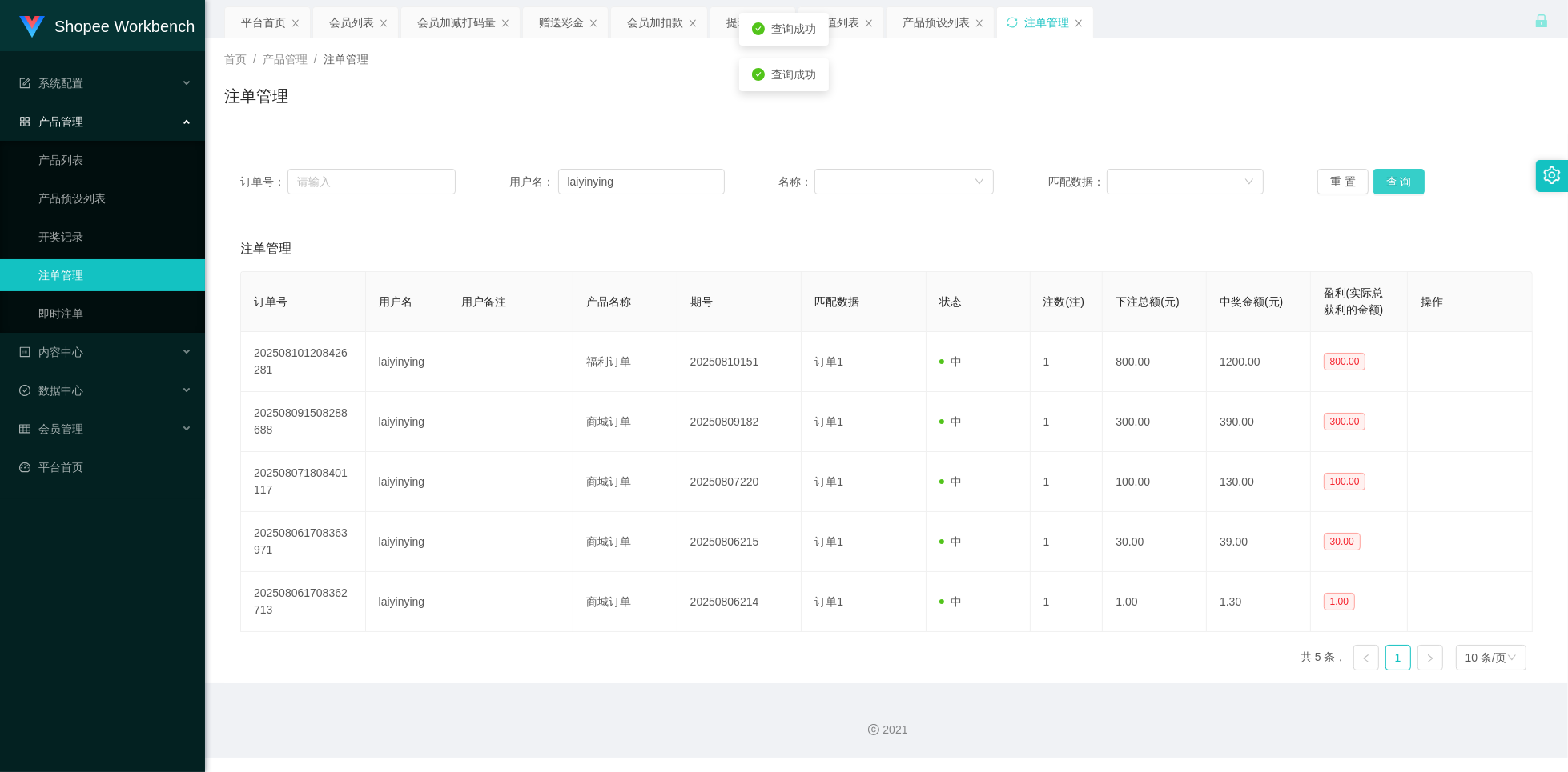
click at [1380, 181] on button "查 询" at bounding box center [1400, 182] width 52 height 26
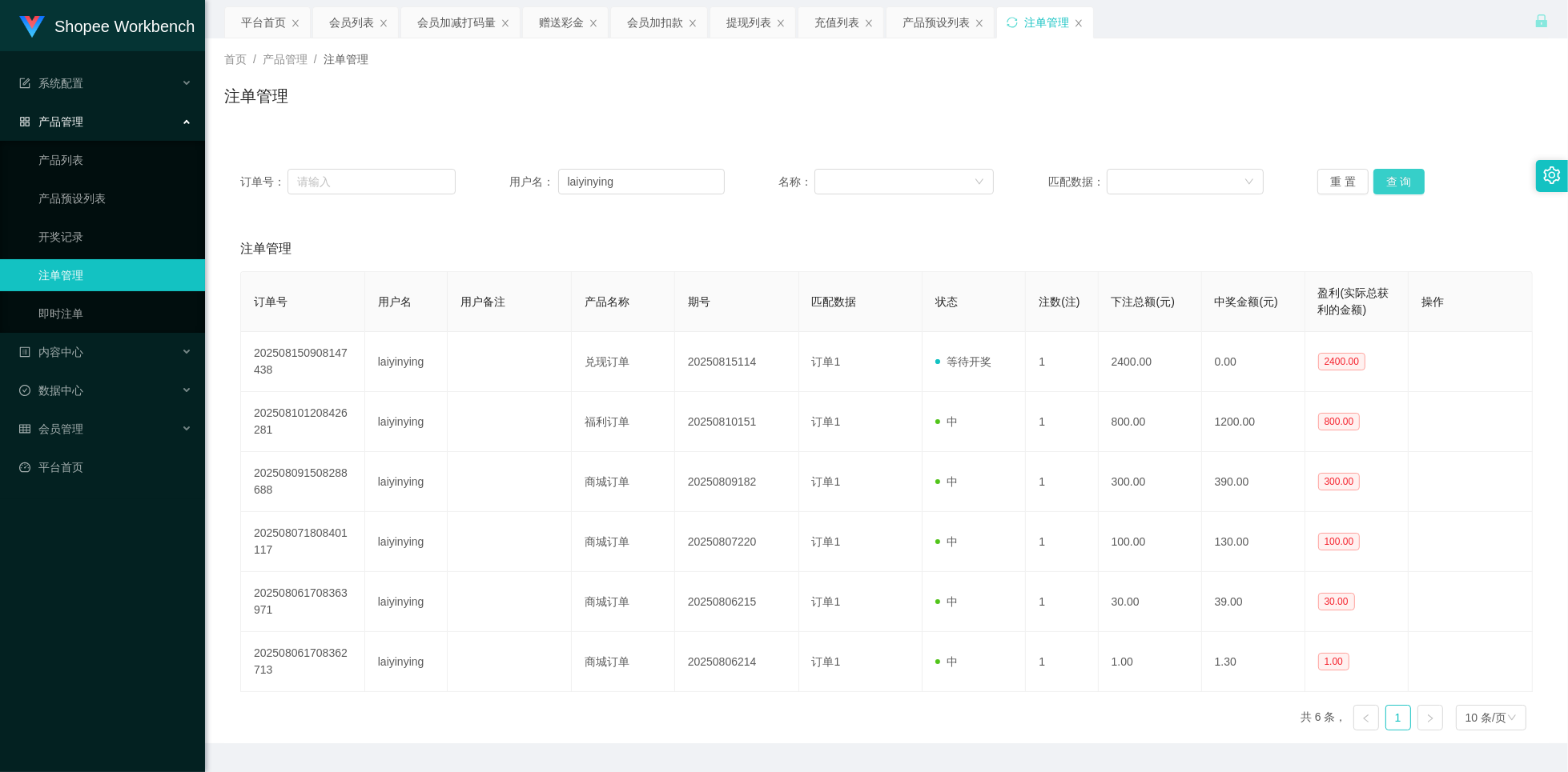
click at [1389, 183] on button "查 询" at bounding box center [1400, 182] width 52 height 26
click at [348, 23] on div "会员列表" at bounding box center [352, 22] width 45 height 30
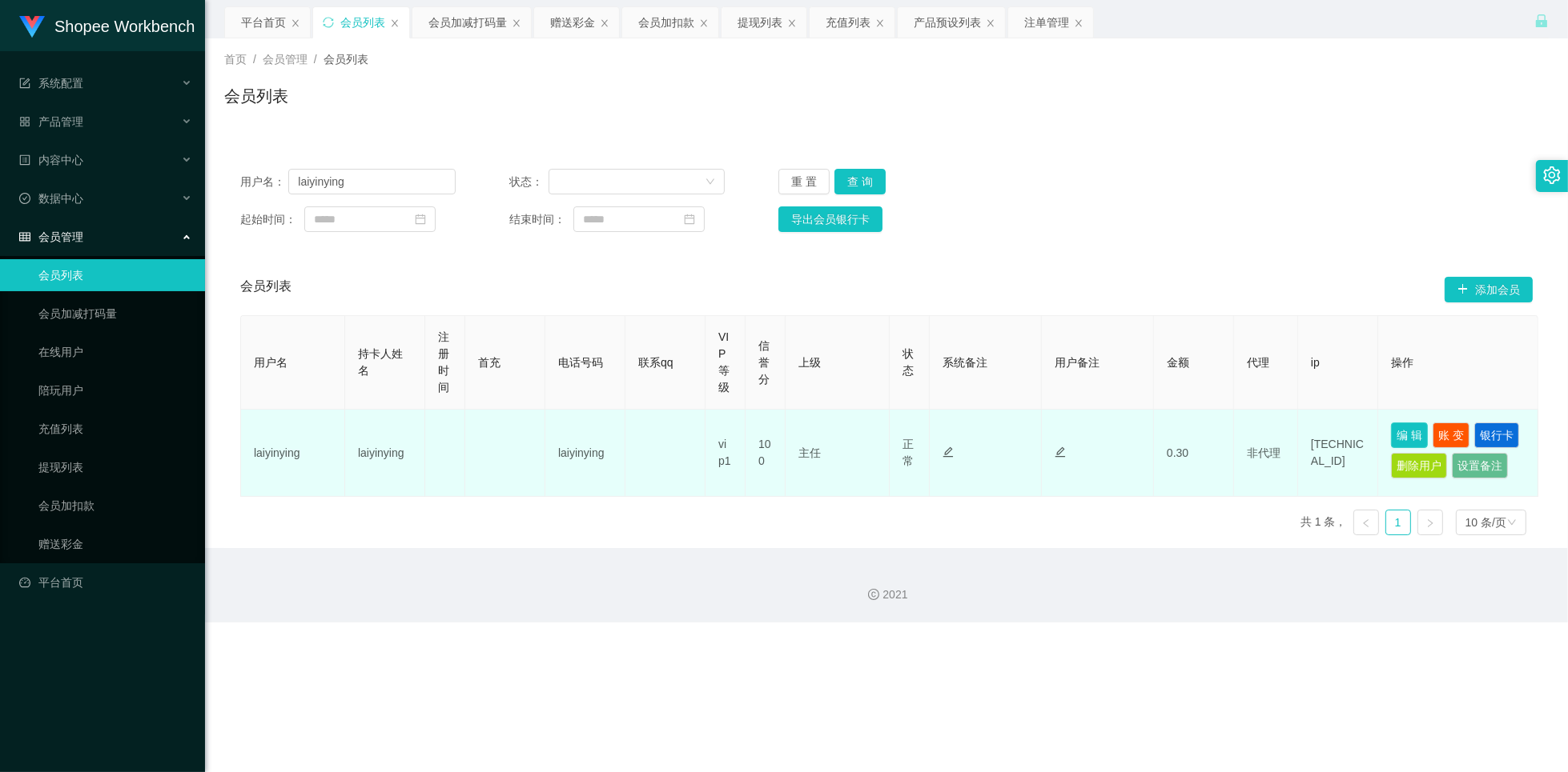
click at [1419, 441] on button "编 辑" at bounding box center [1410, 435] width 37 height 26
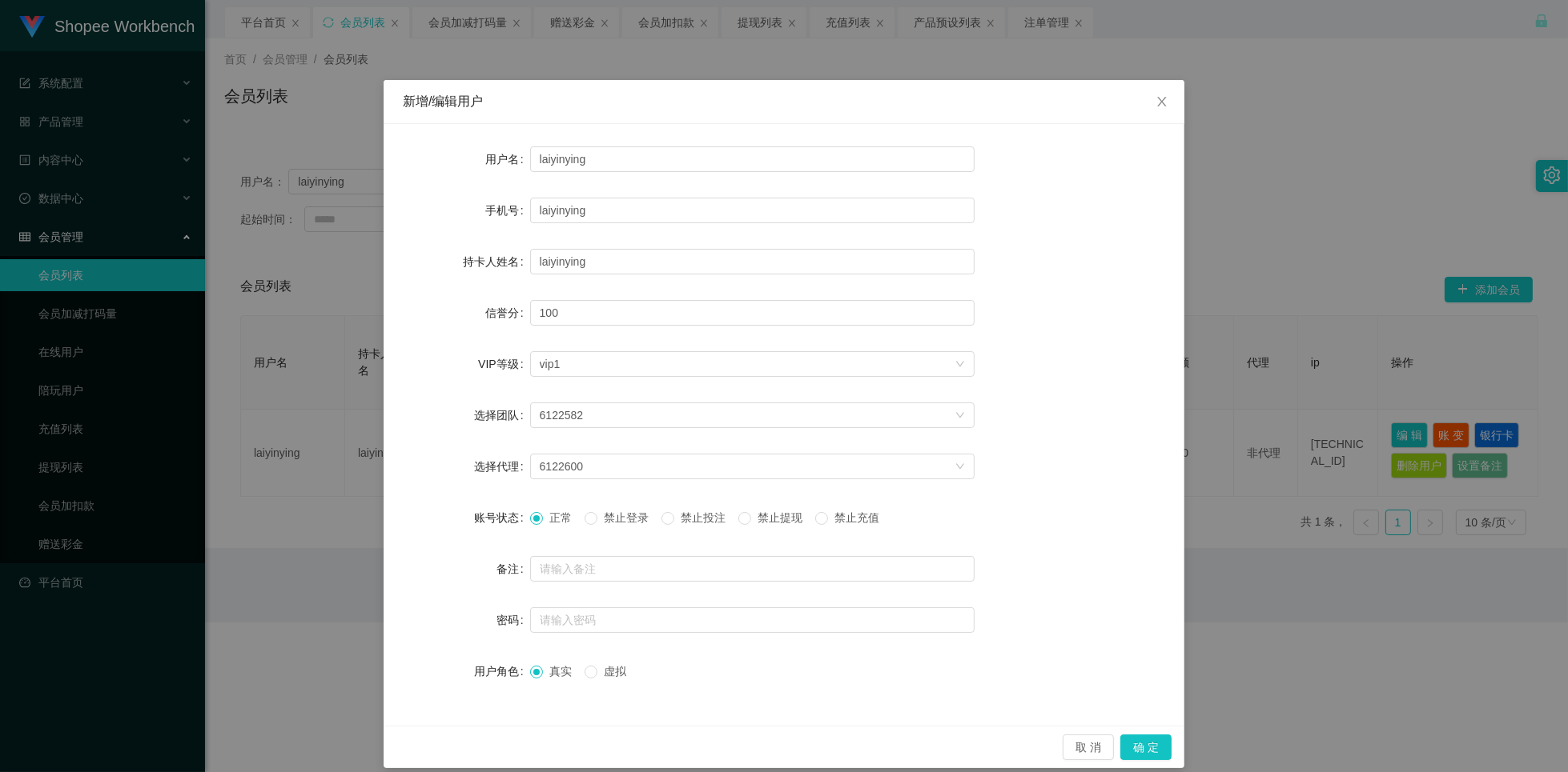
click at [684, 520] on span "禁止投注" at bounding box center [703, 518] width 58 height 13
click at [1123, 747] on button "确 定" at bounding box center [1146, 748] width 52 height 26
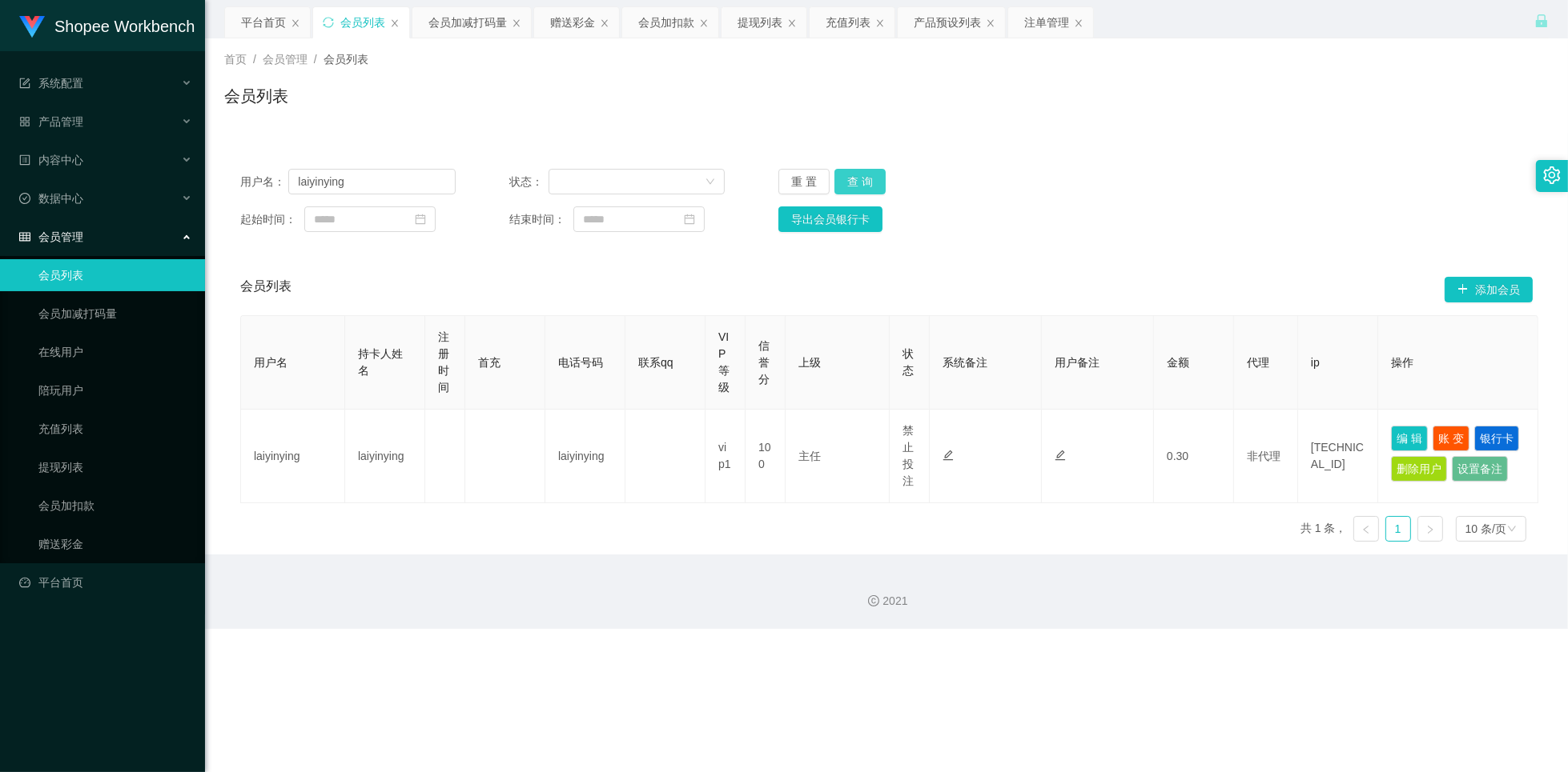
click at [853, 180] on button "查 询" at bounding box center [860, 182] width 52 height 26
click at [852, 182] on button "查 询" at bounding box center [860, 182] width 52 height 26
click at [390, 181] on input "laiyinying" at bounding box center [372, 182] width 168 height 26
click at [573, 31] on div "赠送彩金" at bounding box center [573, 22] width 45 height 30
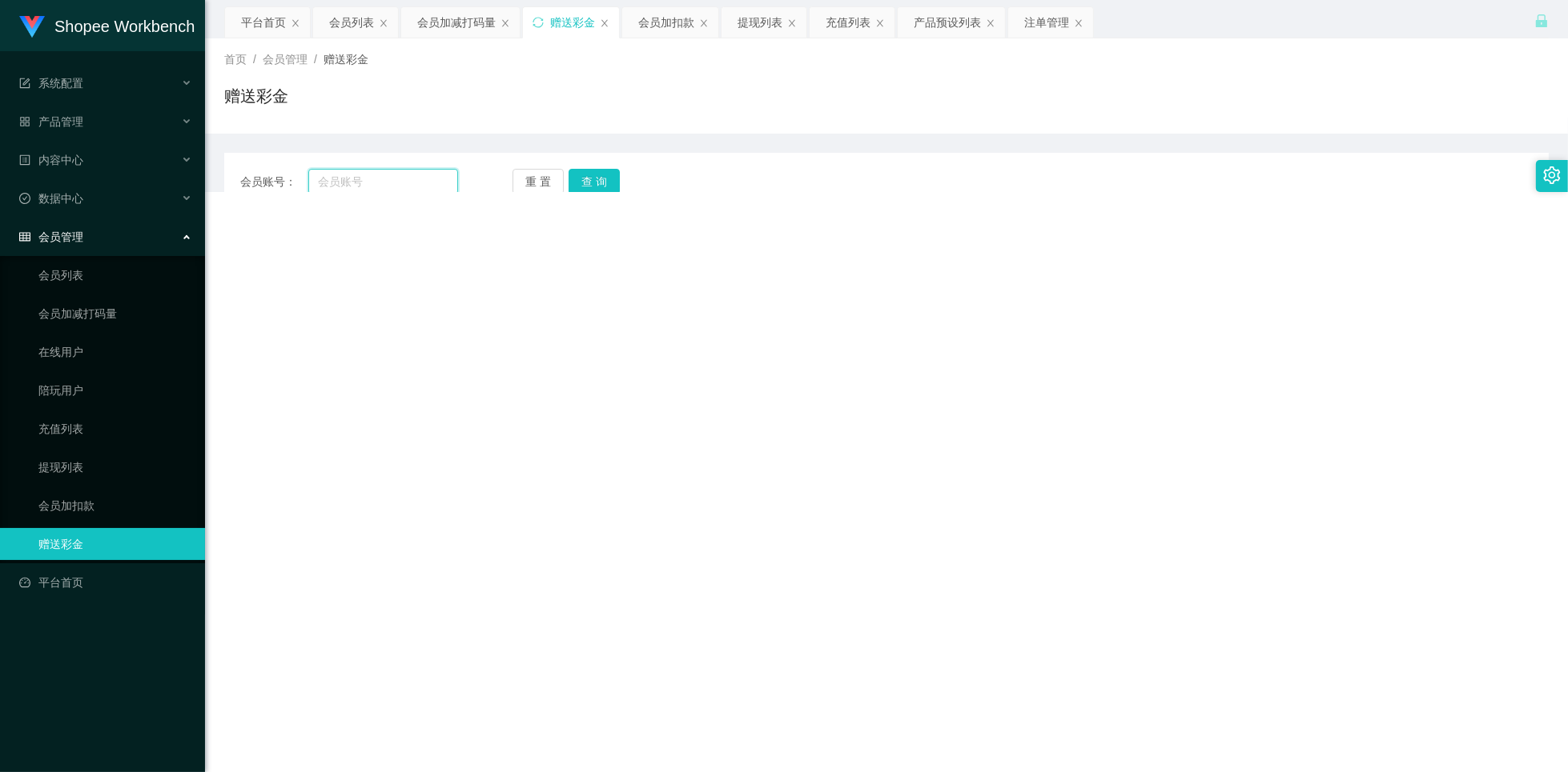
click at [379, 184] on input "text" at bounding box center [383, 182] width 150 height 26
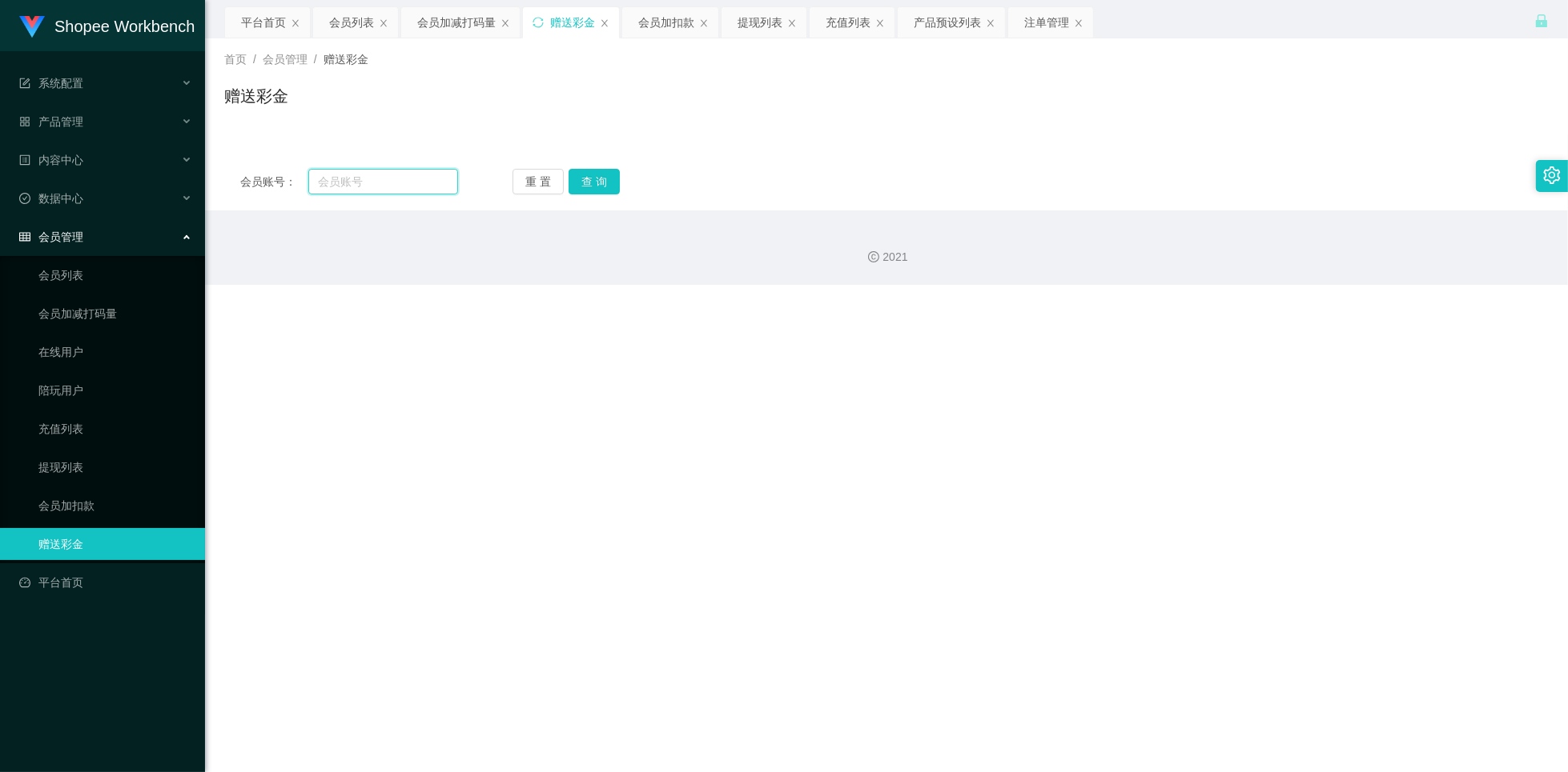
paste input "laiyinying"
type input "laiyinying"
click at [606, 183] on button "查 询" at bounding box center [595, 182] width 52 height 26
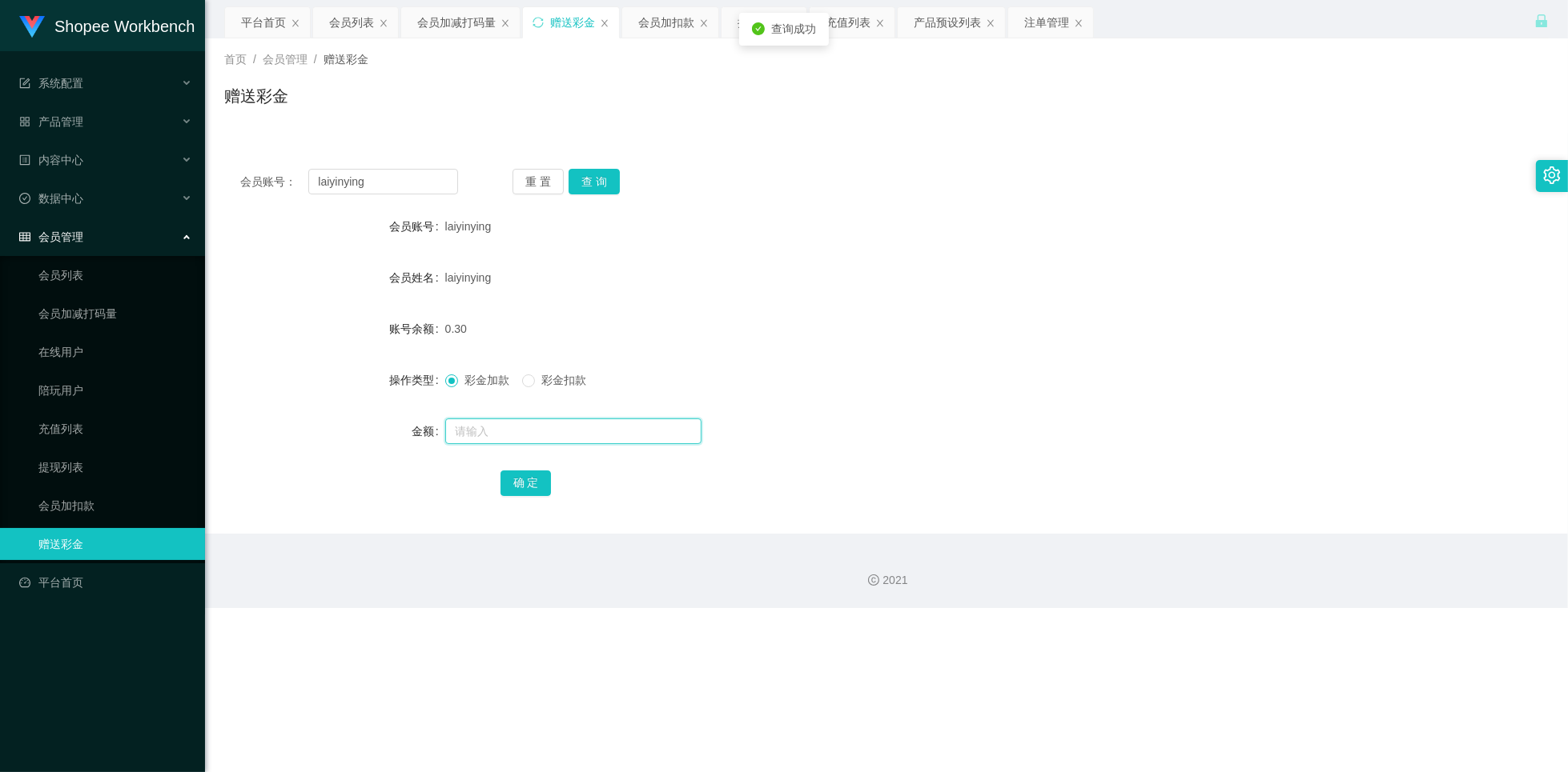
click at [502, 433] on input "text" at bounding box center [574, 432] width 256 height 26
type input "2400"
click at [513, 483] on button "确 定" at bounding box center [527, 483] width 52 height 26
